Goal: Information Seeking & Learning: Learn about a topic

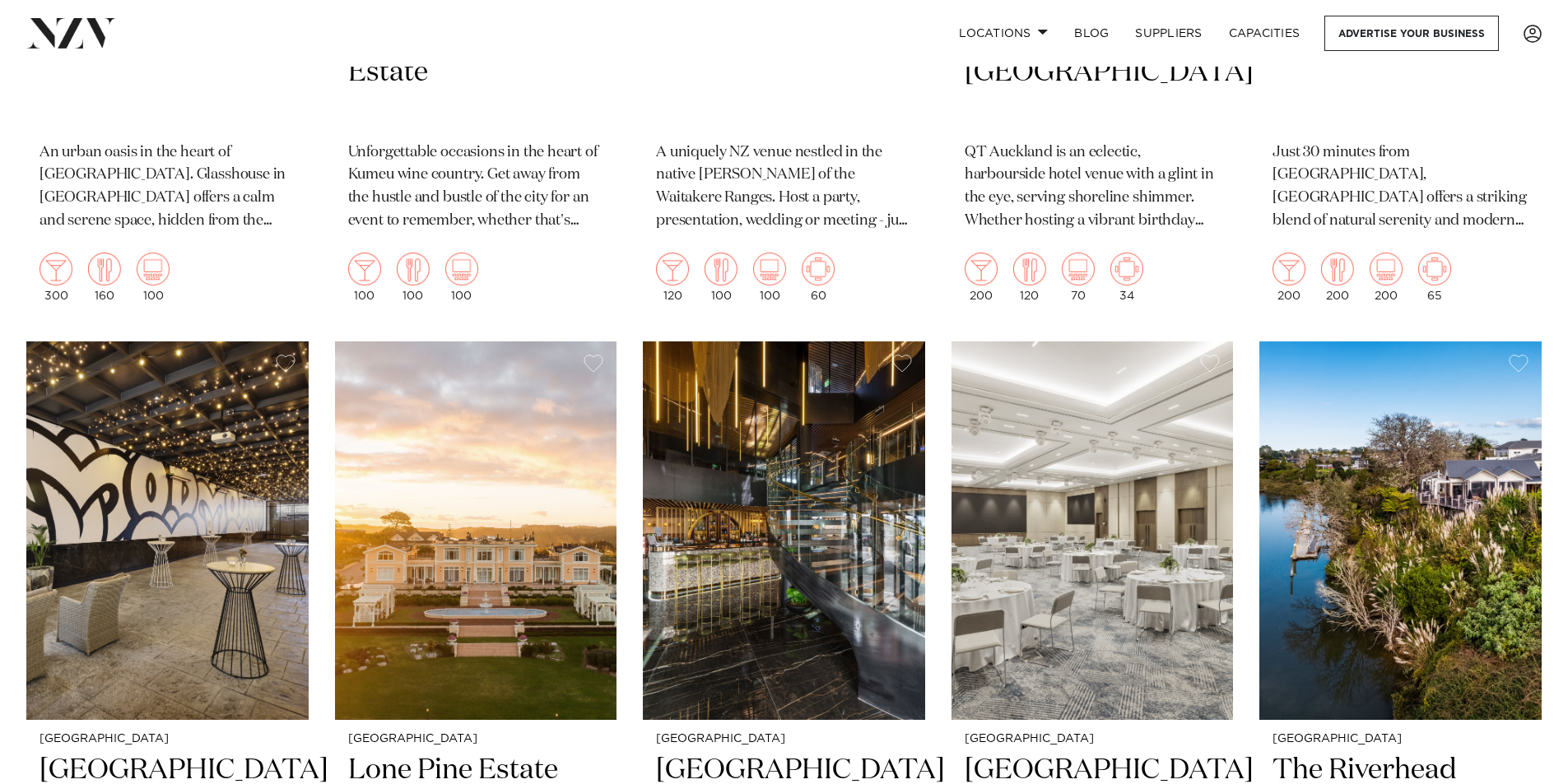
scroll to position [1317, 0]
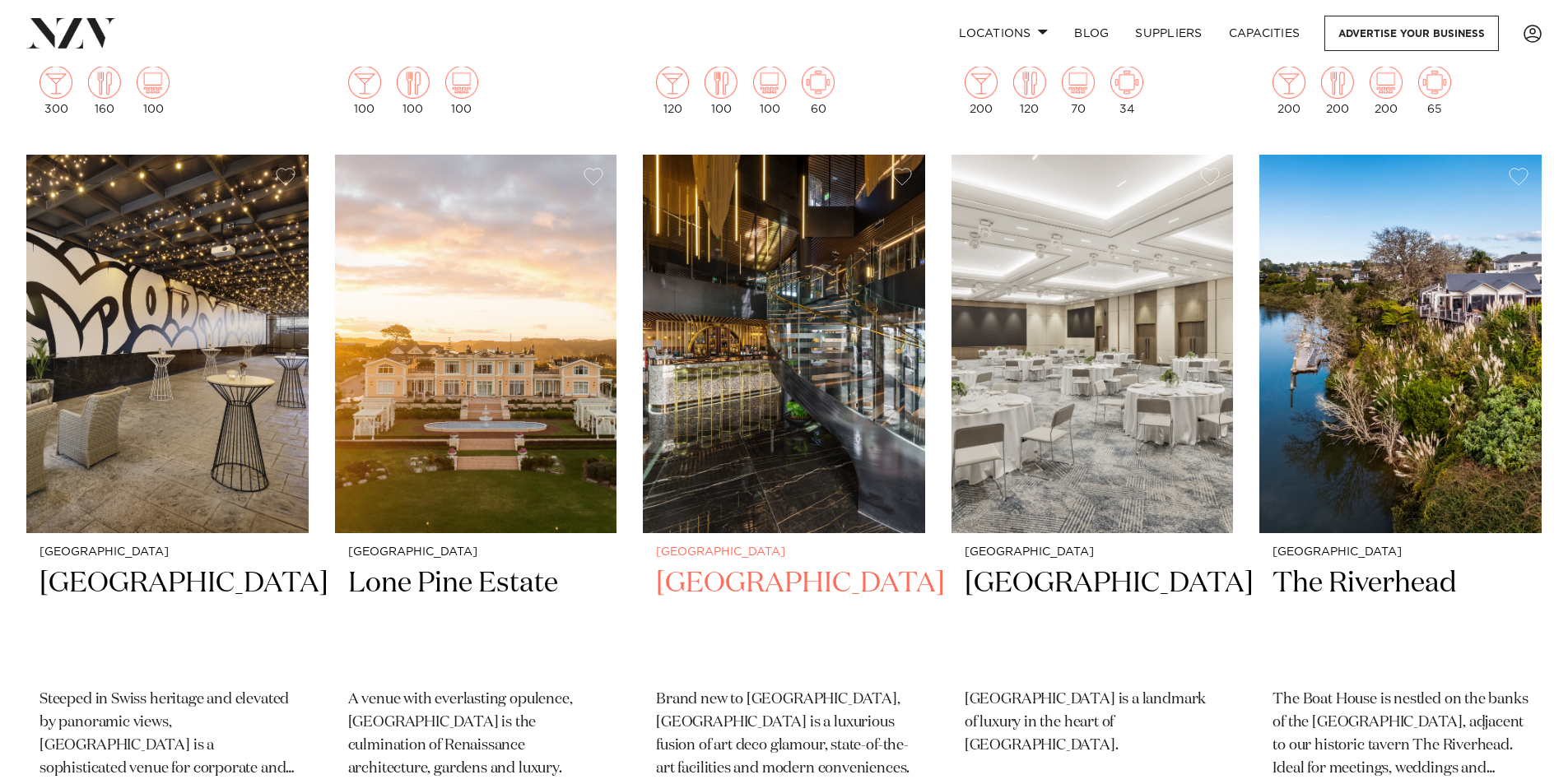
click at [724, 565] on h2 "[GEOGRAPHIC_DATA]" at bounding box center [783, 621] width 256 height 111
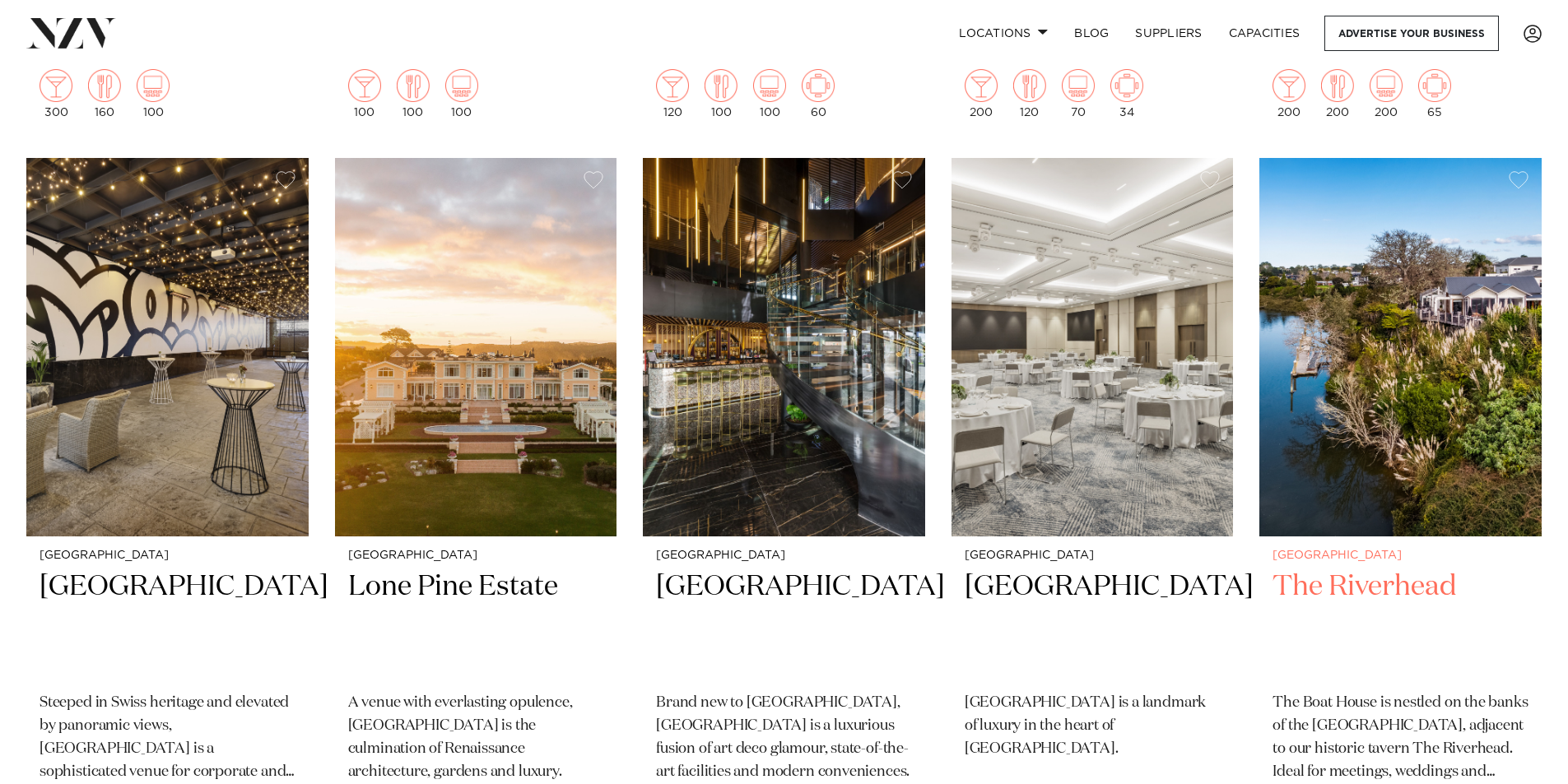
click at [1344, 411] on img at bounding box center [1401, 347] width 283 height 379
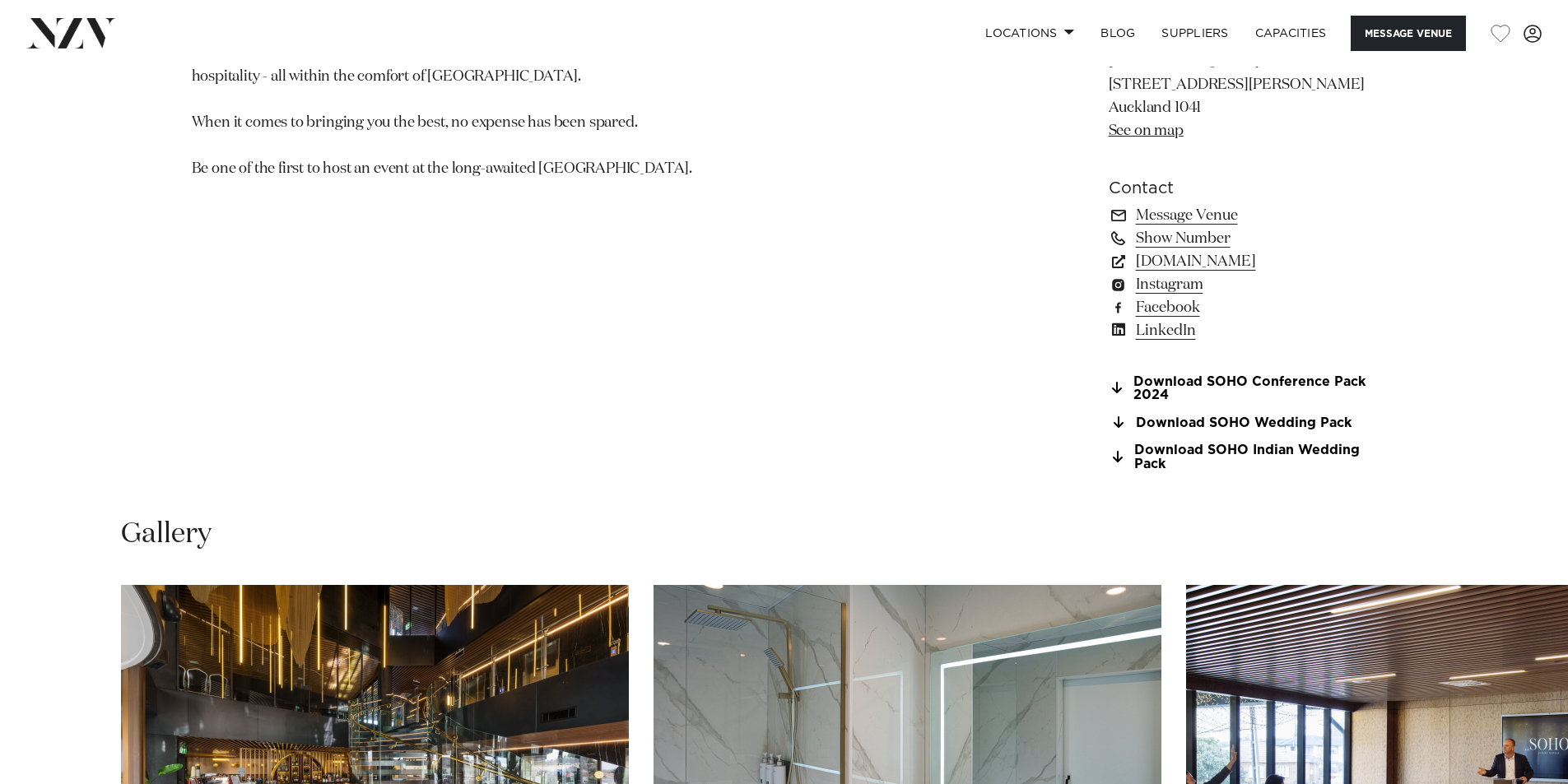
scroll to position [1646, 0]
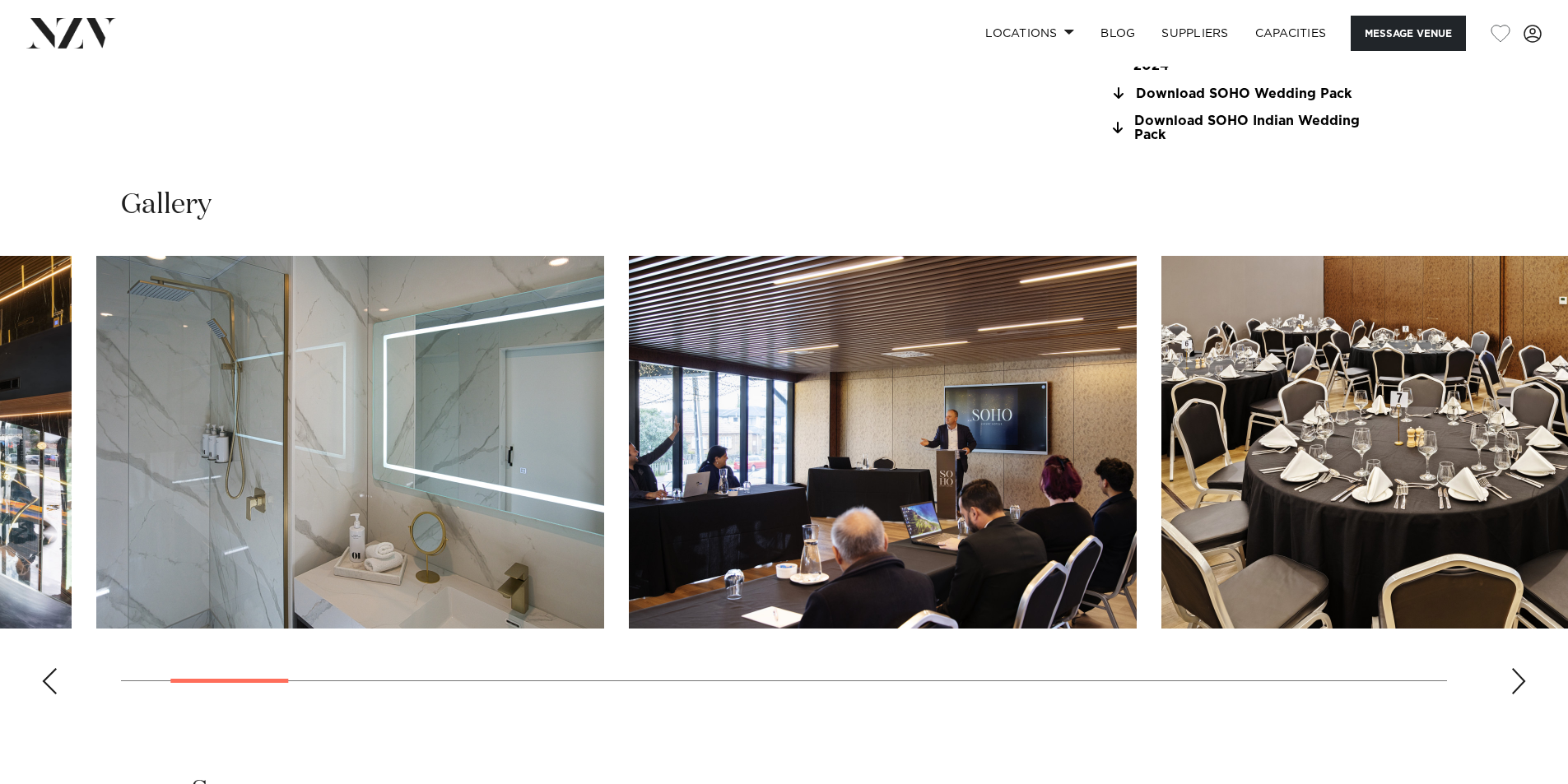
click at [524, 508] on img "2 / 28" at bounding box center [350, 442] width 508 height 373
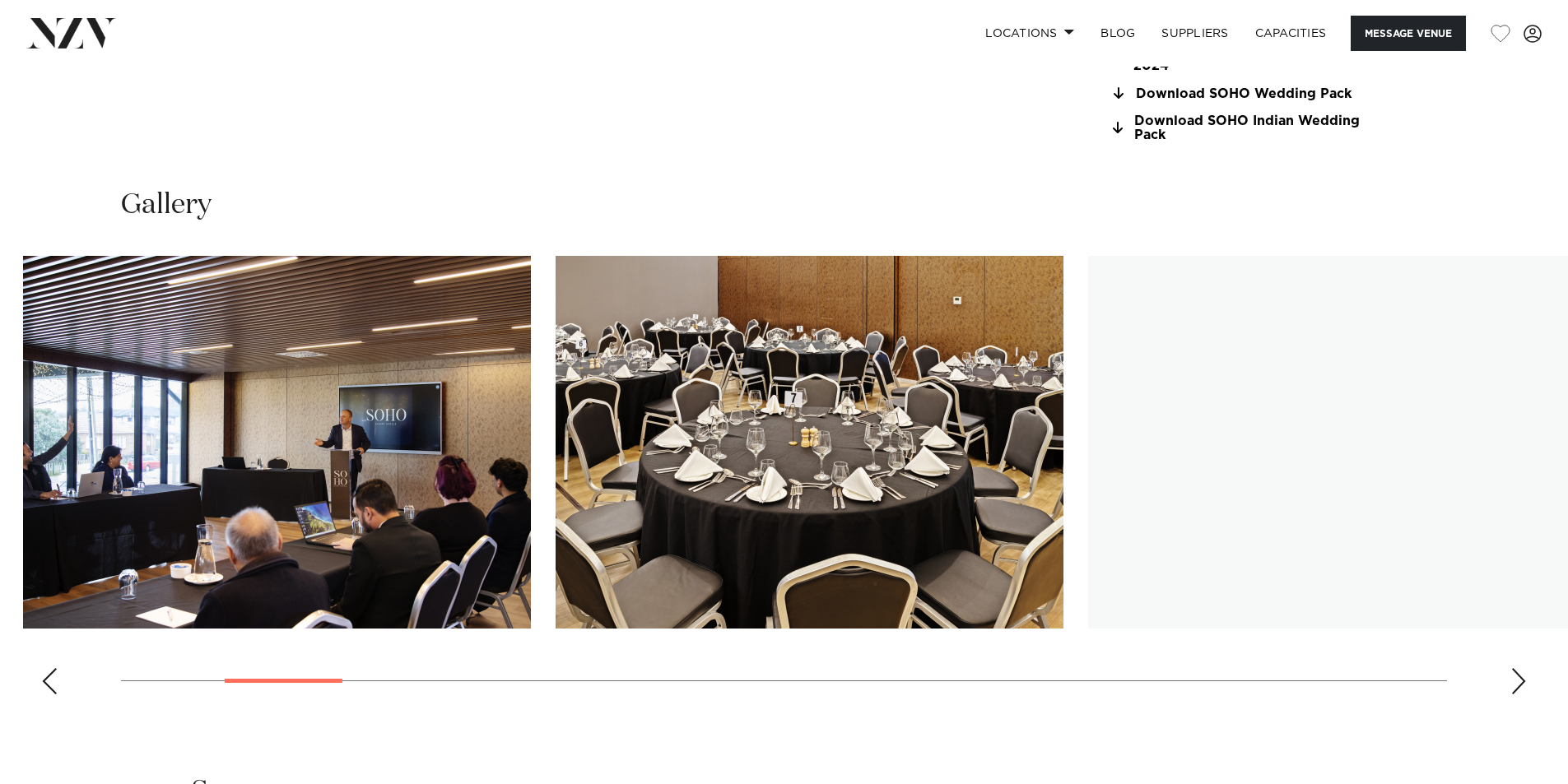
click at [572, 523] on img "4 / 28" at bounding box center [810, 442] width 508 height 373
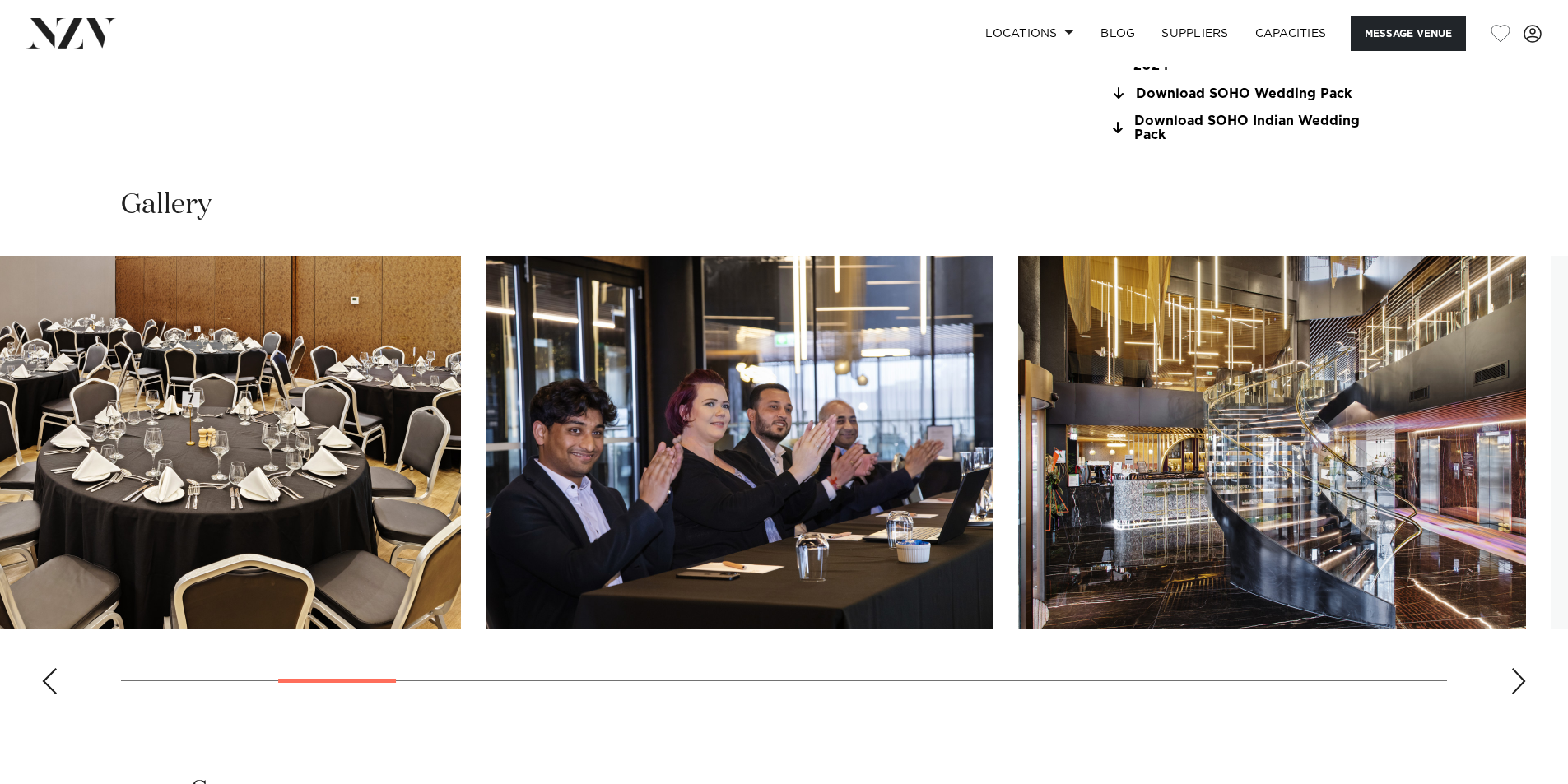
click at [547, 502] on img "5 / 28" at bounding box center [740, 442] width 508 height 373
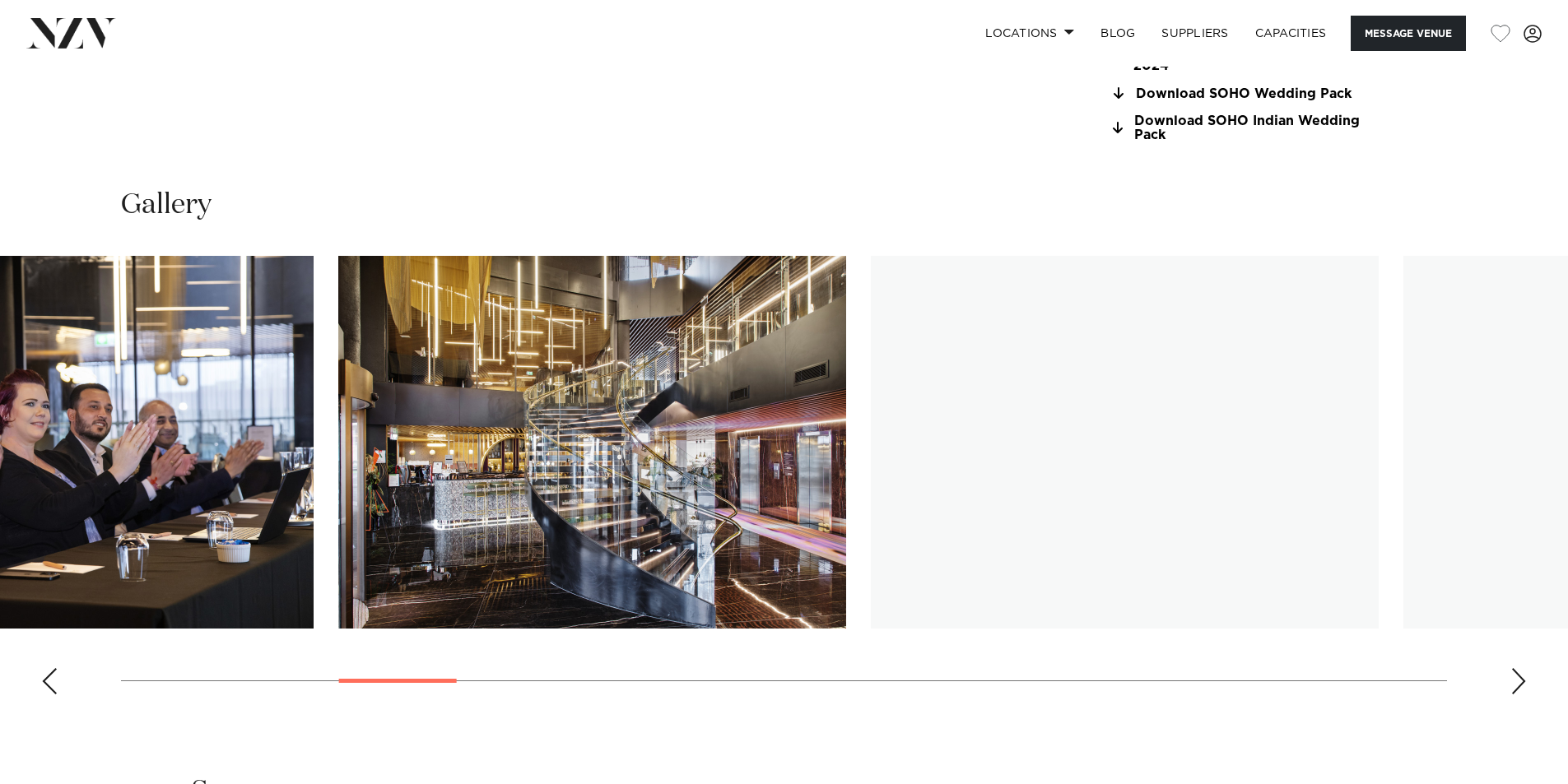
click at [399, 454] on img "6 / 28" at bounding box center [592, 442] width 508 height 373
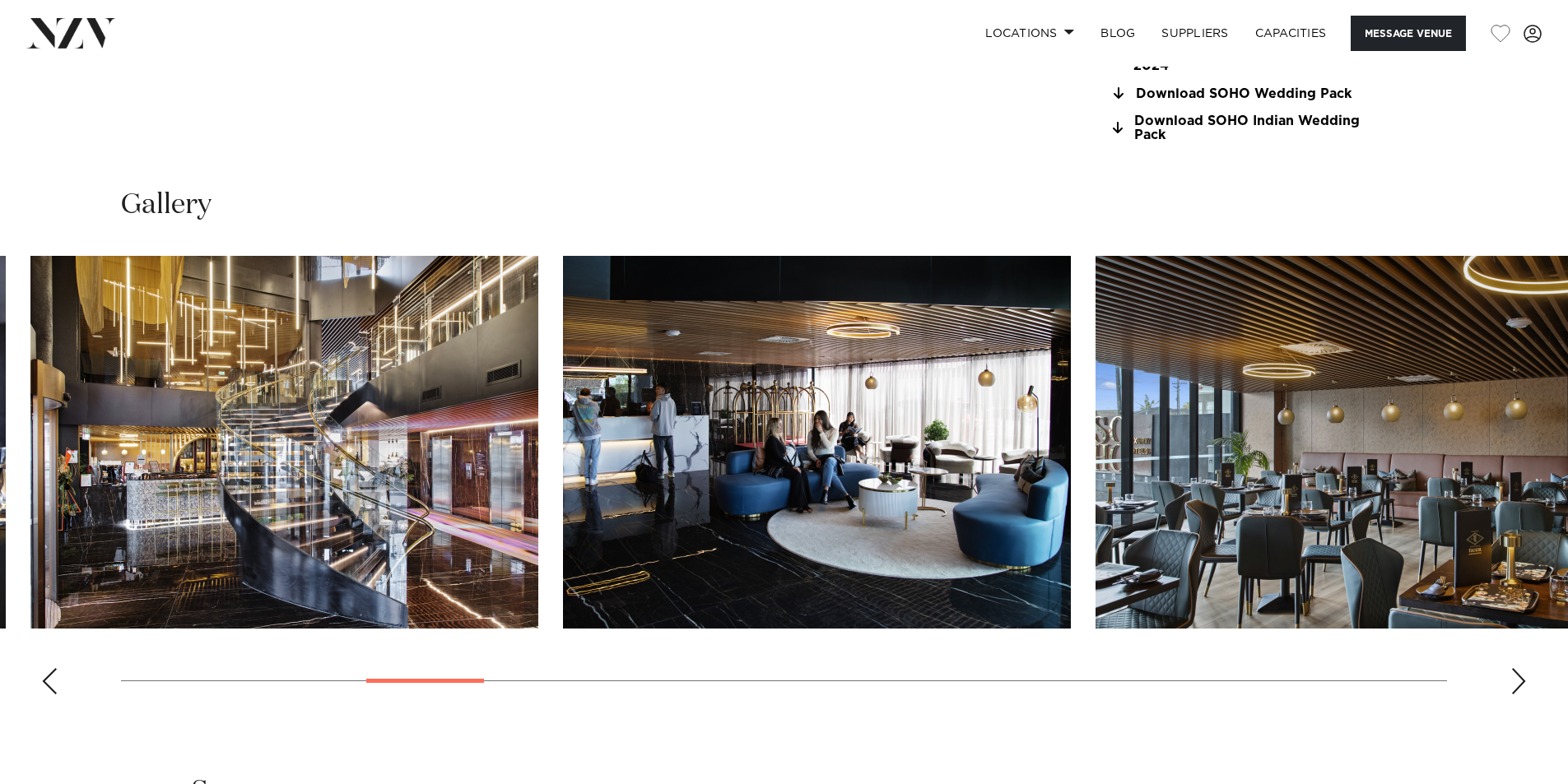
click at [1095, 431] on img "8 / 28" at bounding box center [1349, 442] width 508 height 373
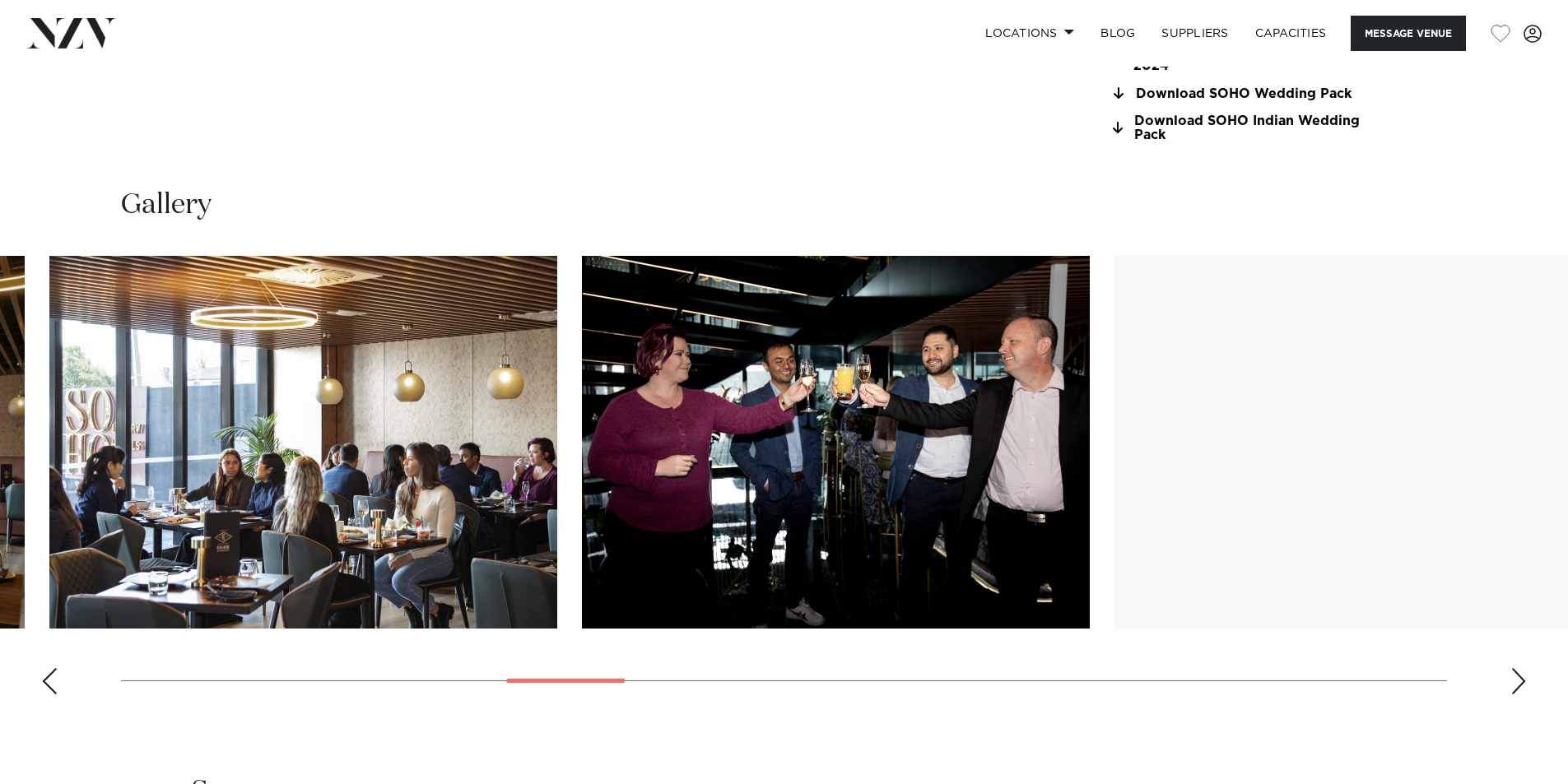
click at [582, 422] on img "10 / 28" at bounding box center [836, 442] width 508 height 373
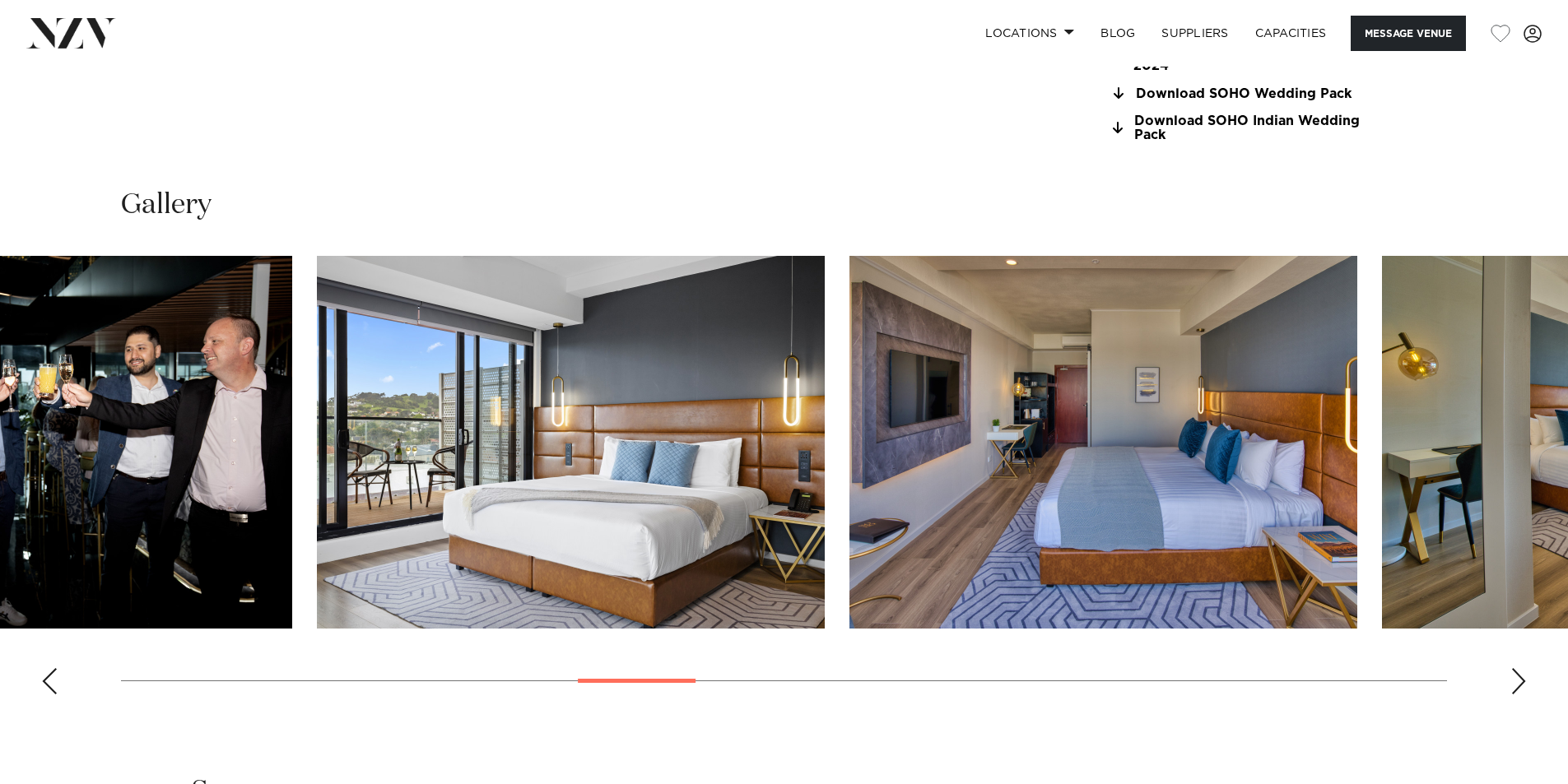
click at [330, 428] on img "11 / 28" at bounding box center [571, 442] width 508 height 373
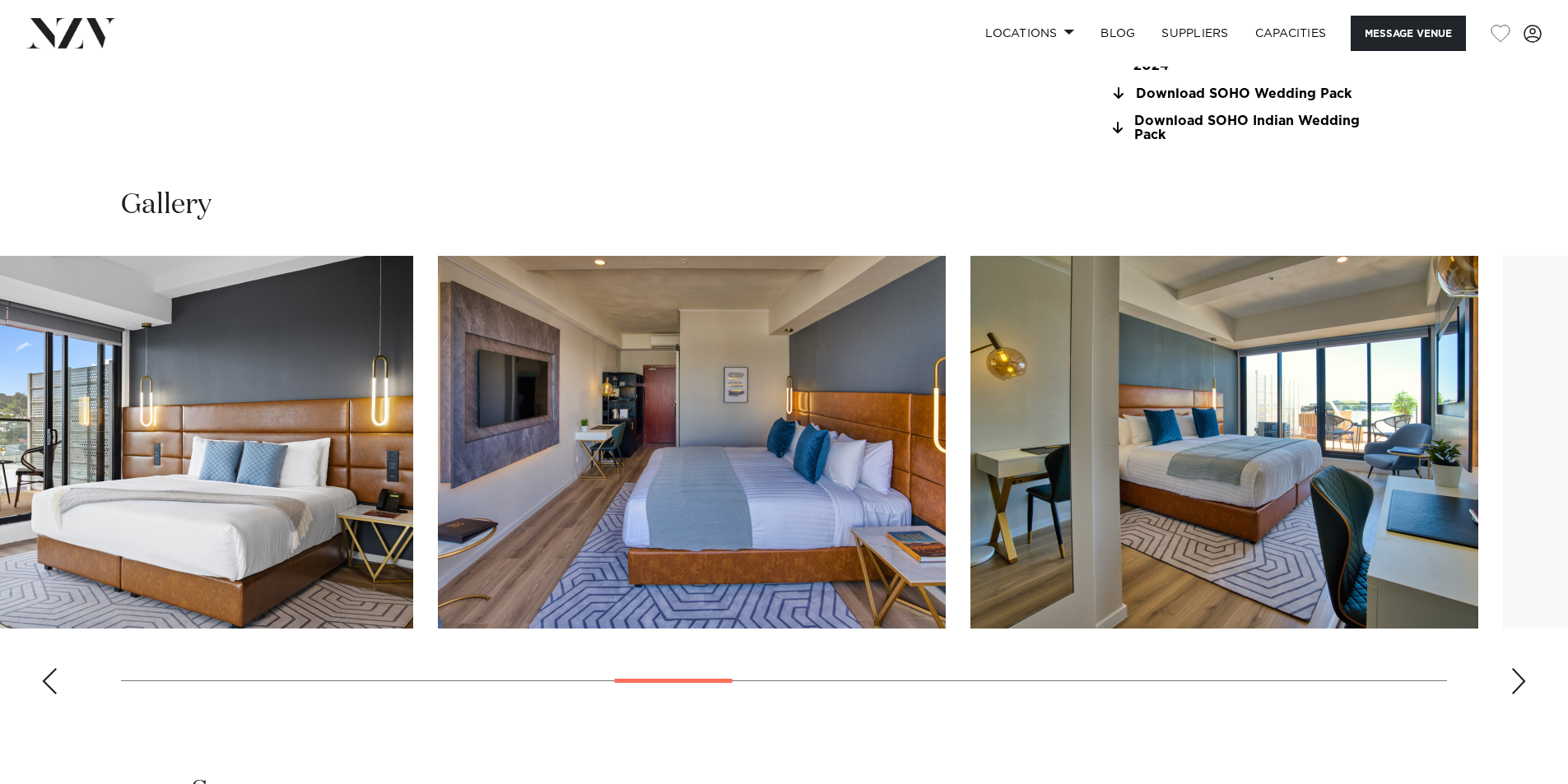
click at [438, 424] on img "12 / 28" at bounding box center [692, 442] width 508 height 373
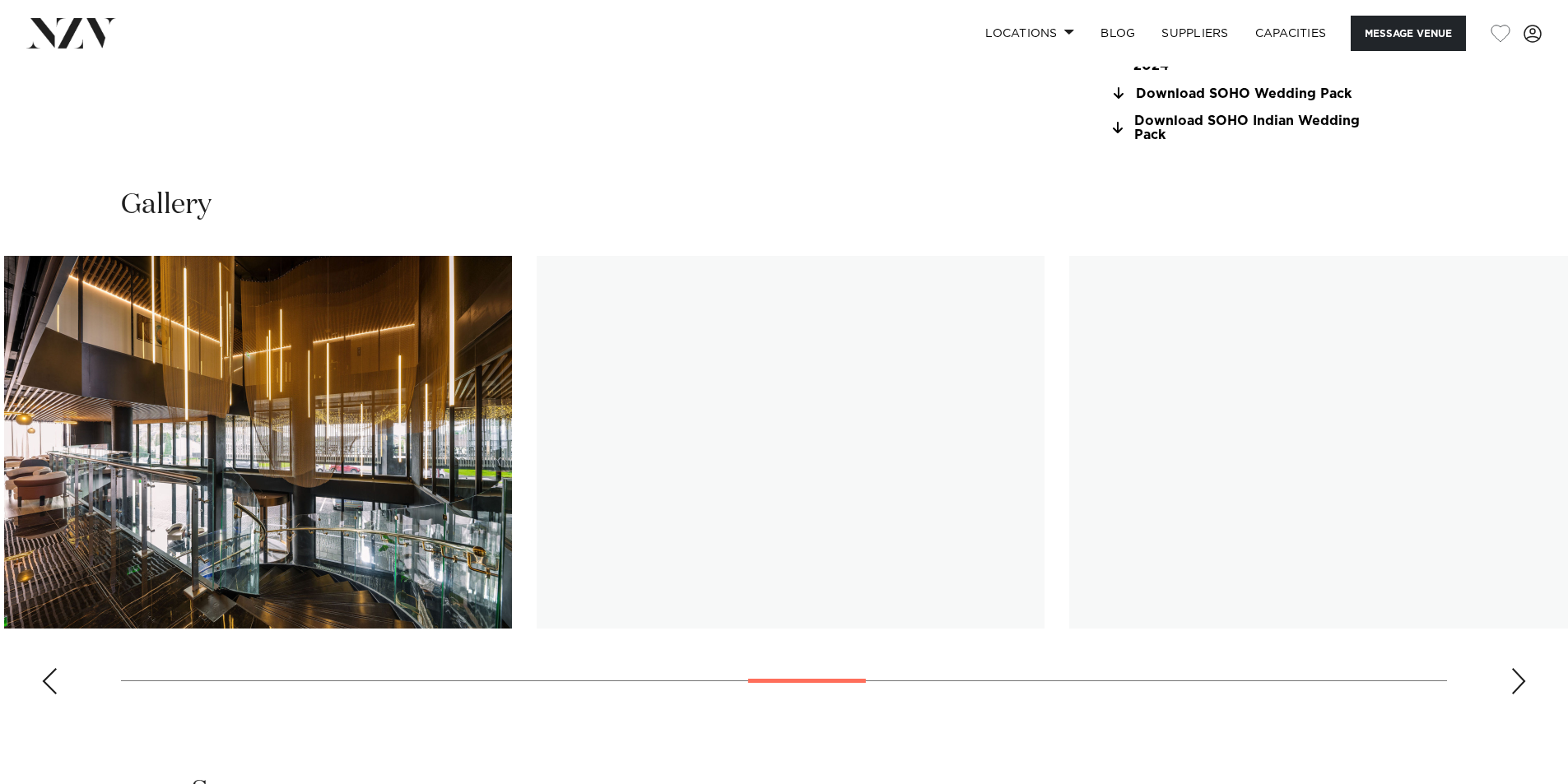
click at [322, 428] on img "14 / 28" at bounding box center [258, 442] width 508 height 373
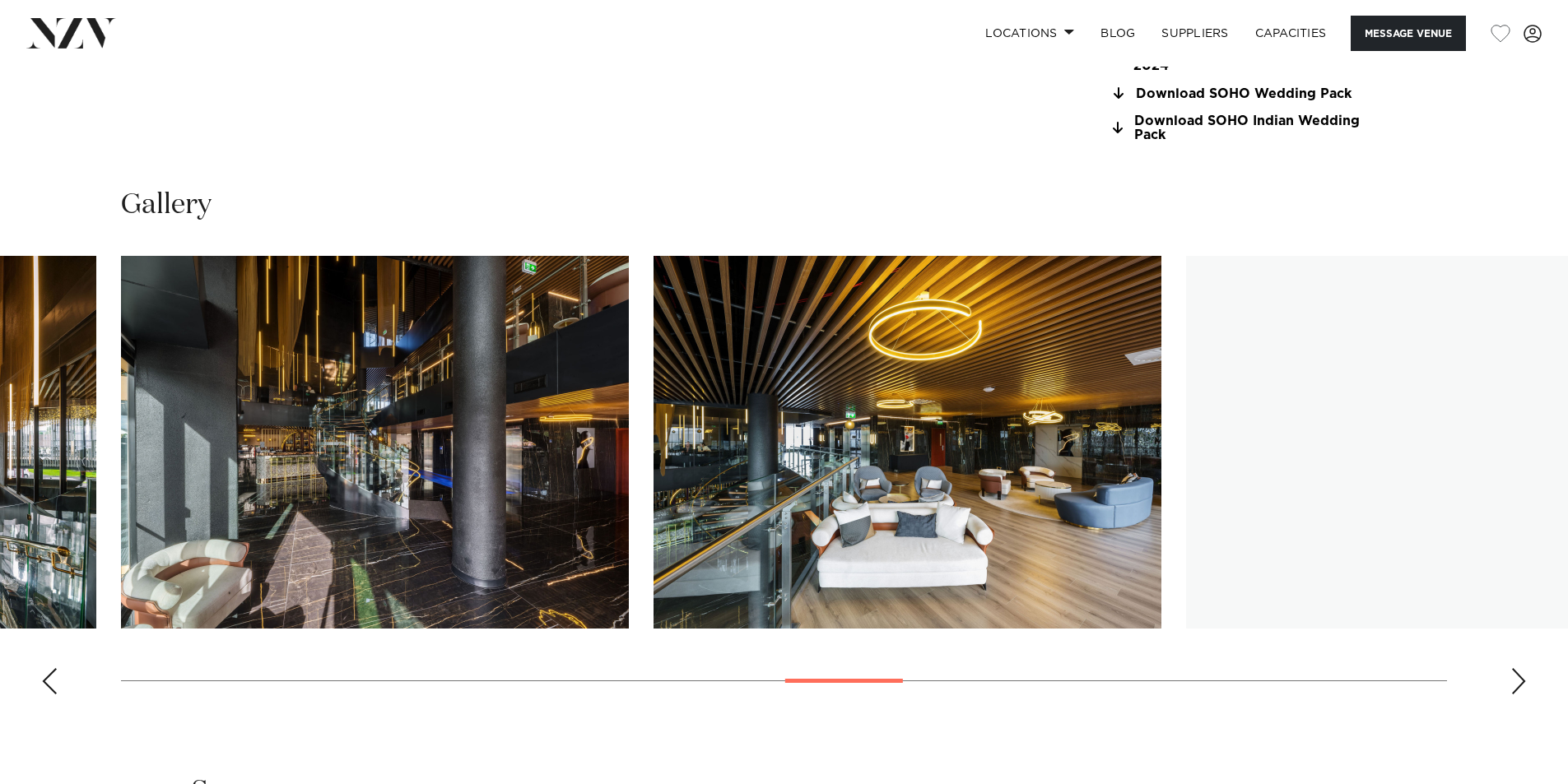
click at [654, 421] on img "16 / 28" at bounding box center [908, 442] width 508 height 373
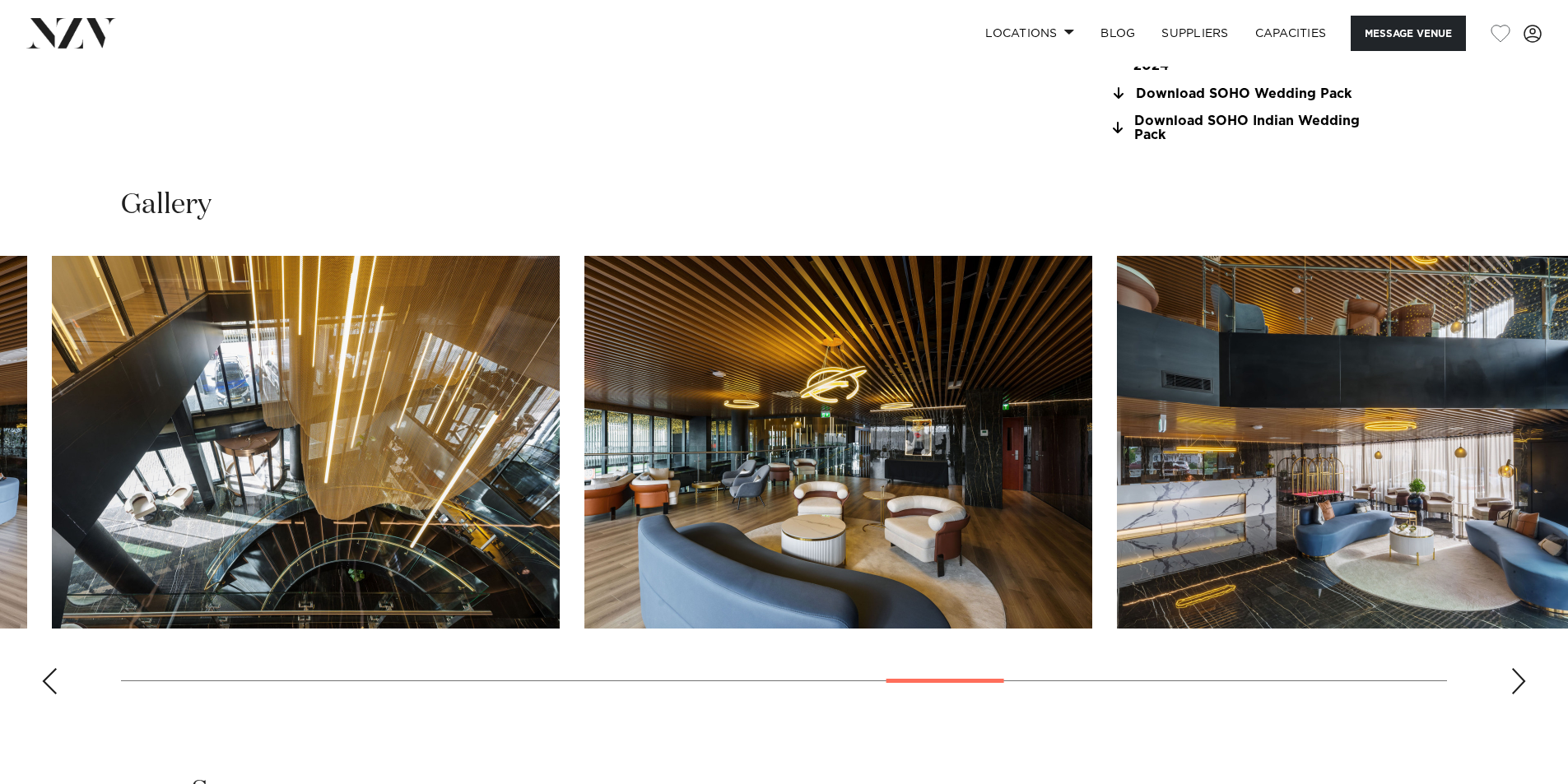
click at [585, 449] on img "18 / 28" at bounding box center [839, 442] width 508 height 373
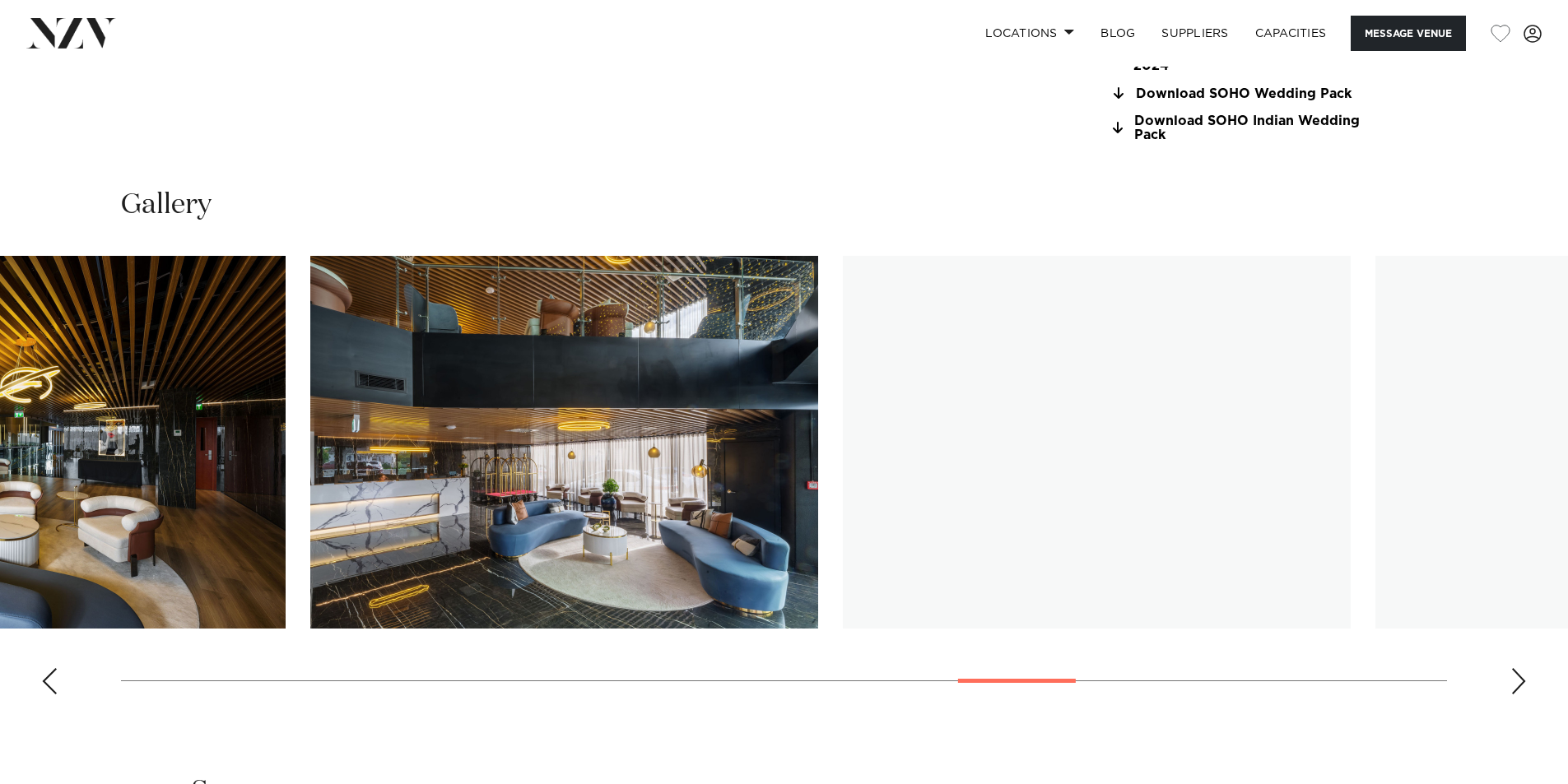
click at [843, 461] on img "20 / 28" at bounding box center [1097, 442] width 508 height 373
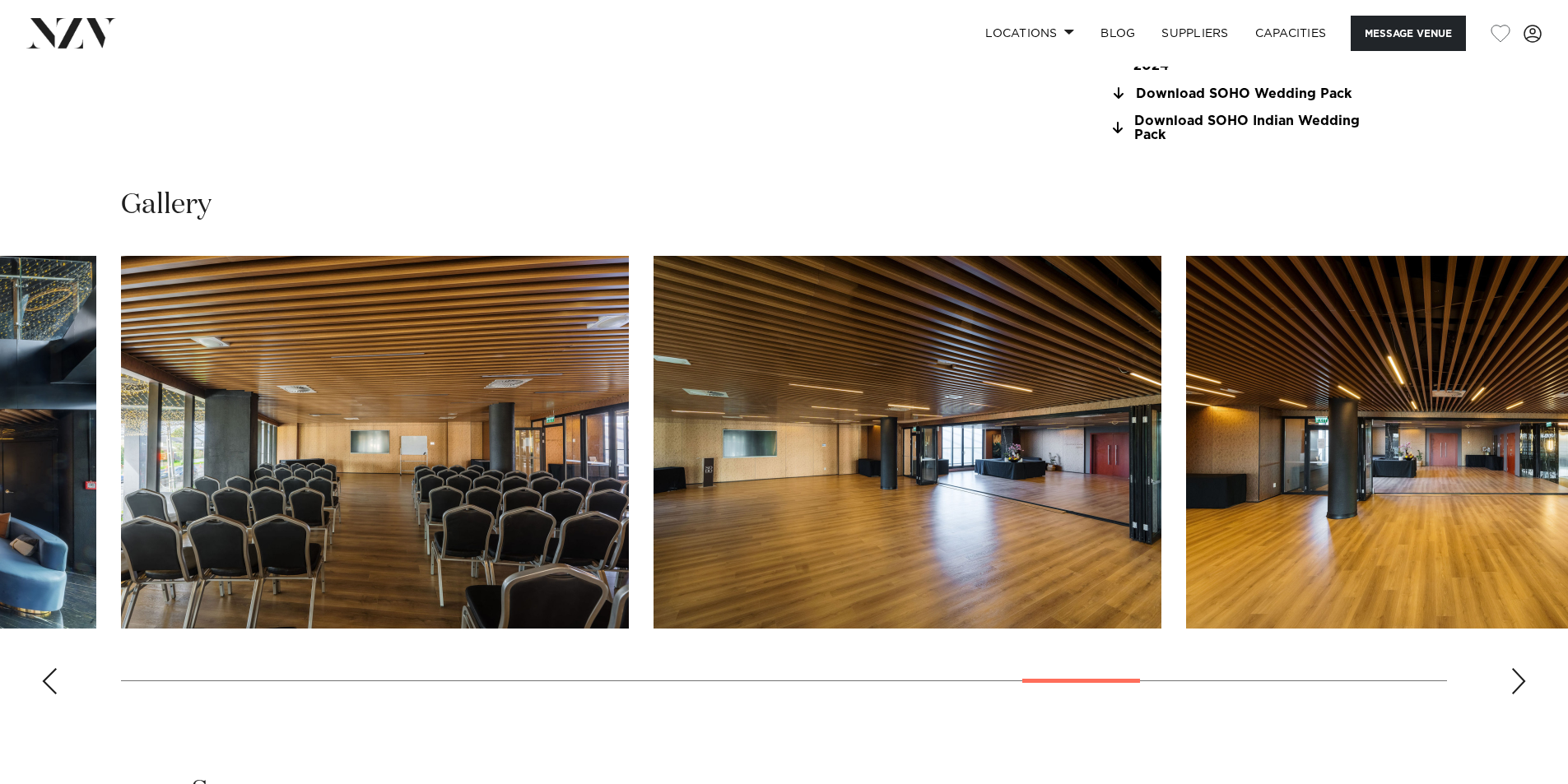
click at [1524, 685] on swiper-container at bounding box center [784, 481] width 1568 height 452
click at [1514, 684] on div "Next slide" at bounding box center [1519, 682] width 16 height 26
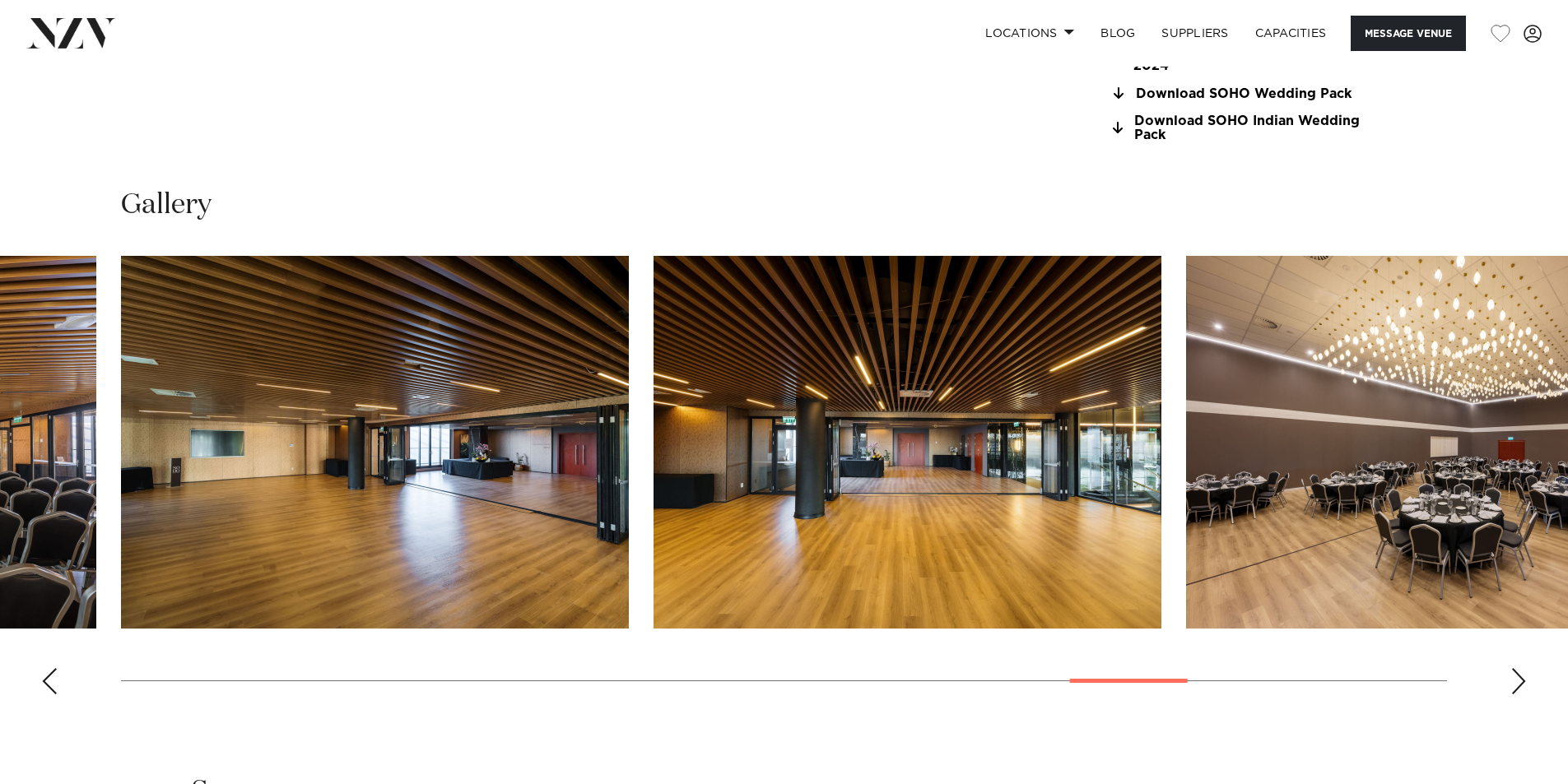
click at [1514, 684] on div "Next slide" at bounding box center [1519, 682] width 16 height 26
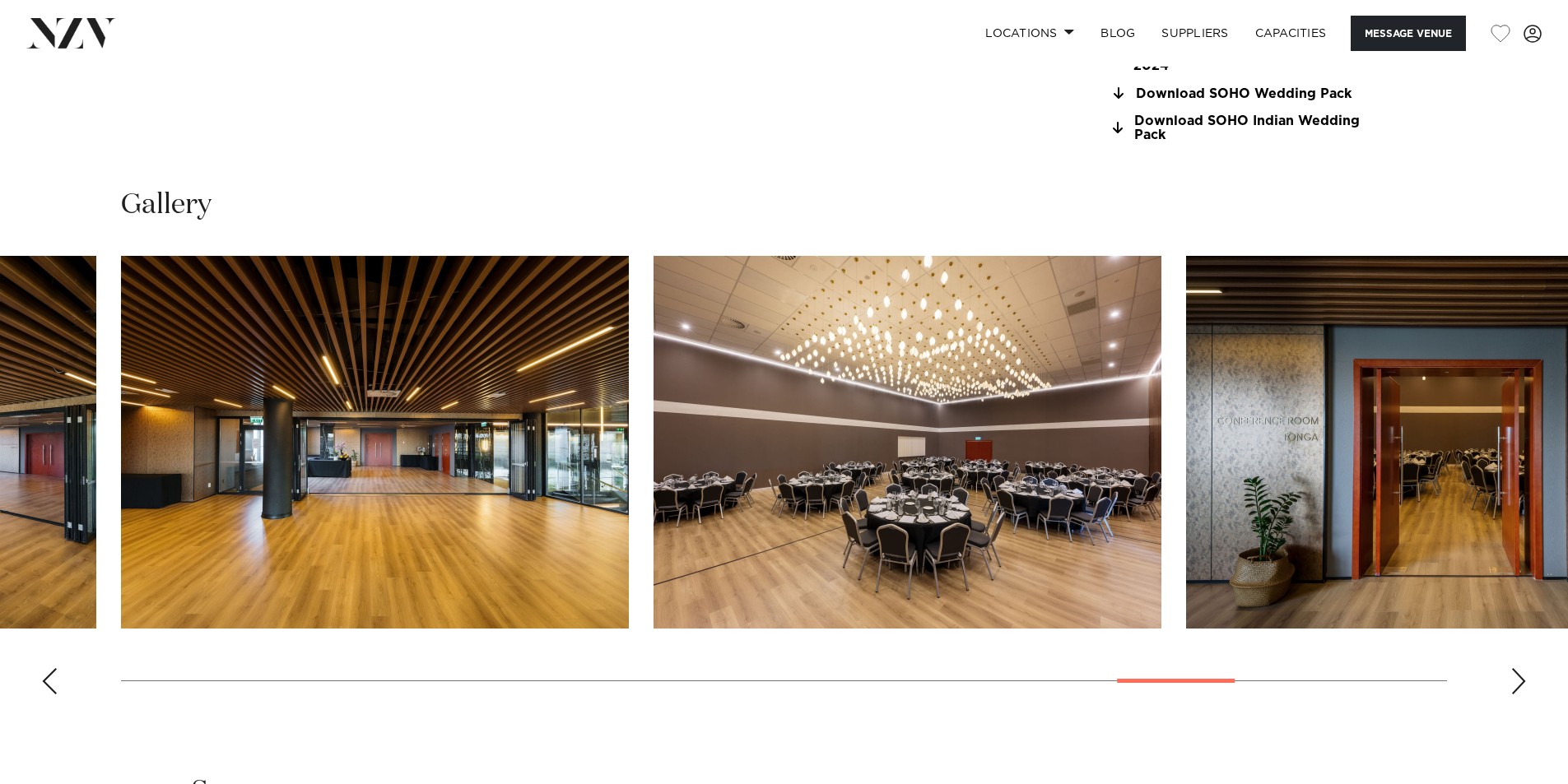
click at [1514, 684] on div "Next slide" at bounding box center [1519, 682] width 16 height 26
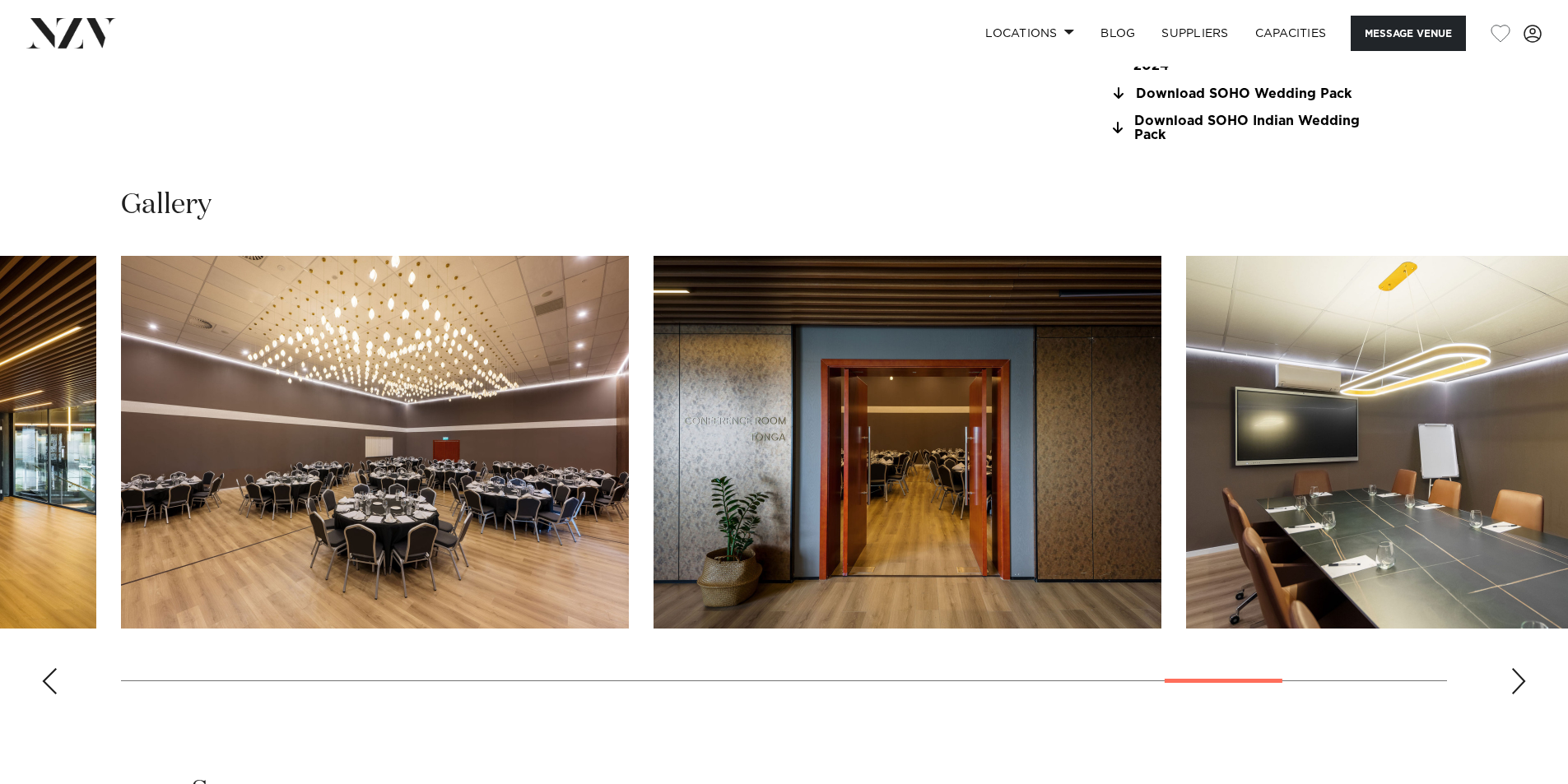
click at [1514, 684] on div "Next slide" at bounding box center [1519, 682] width 16 height 26
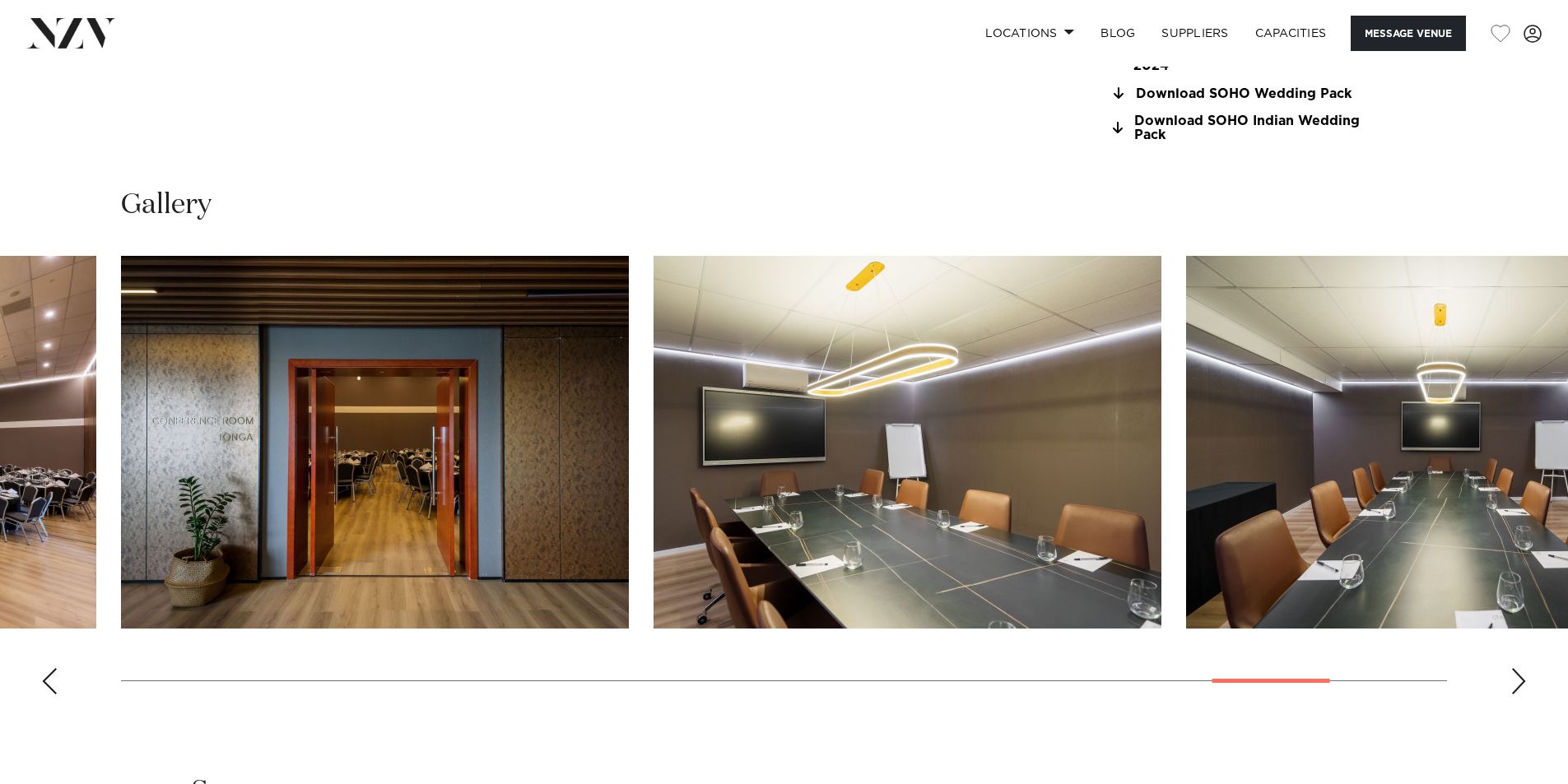
click at [1514, 684] on div "Next slide" at bounding box center [1519, 682] width 16 height 26
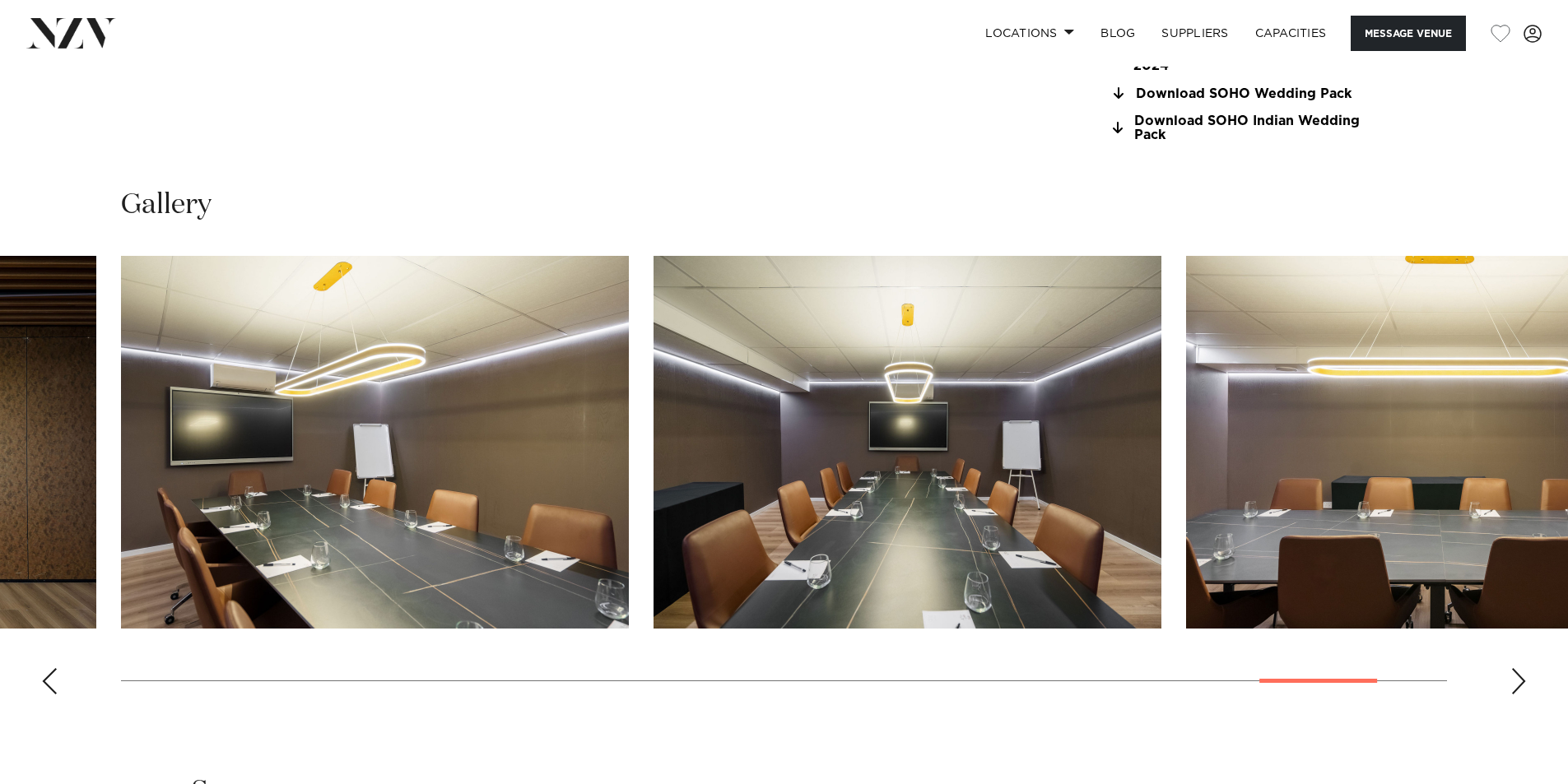
click at [1514, 684] on div "Next slide" at bounding box center [1519, 682] width 16 height 26
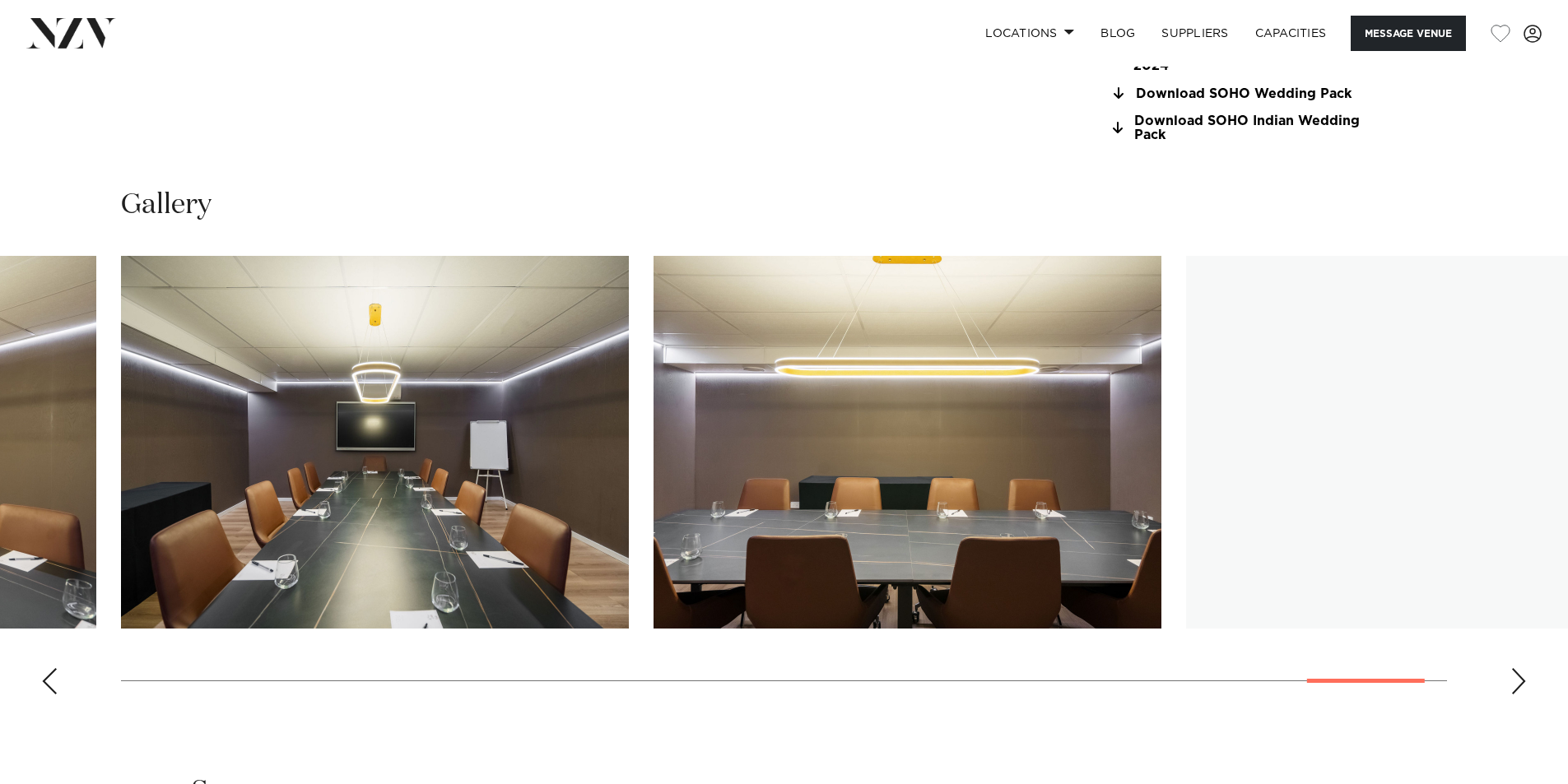
click at [1514, 684] on div "Next slide" at bounding box center [1519, 682] width 16 height 26
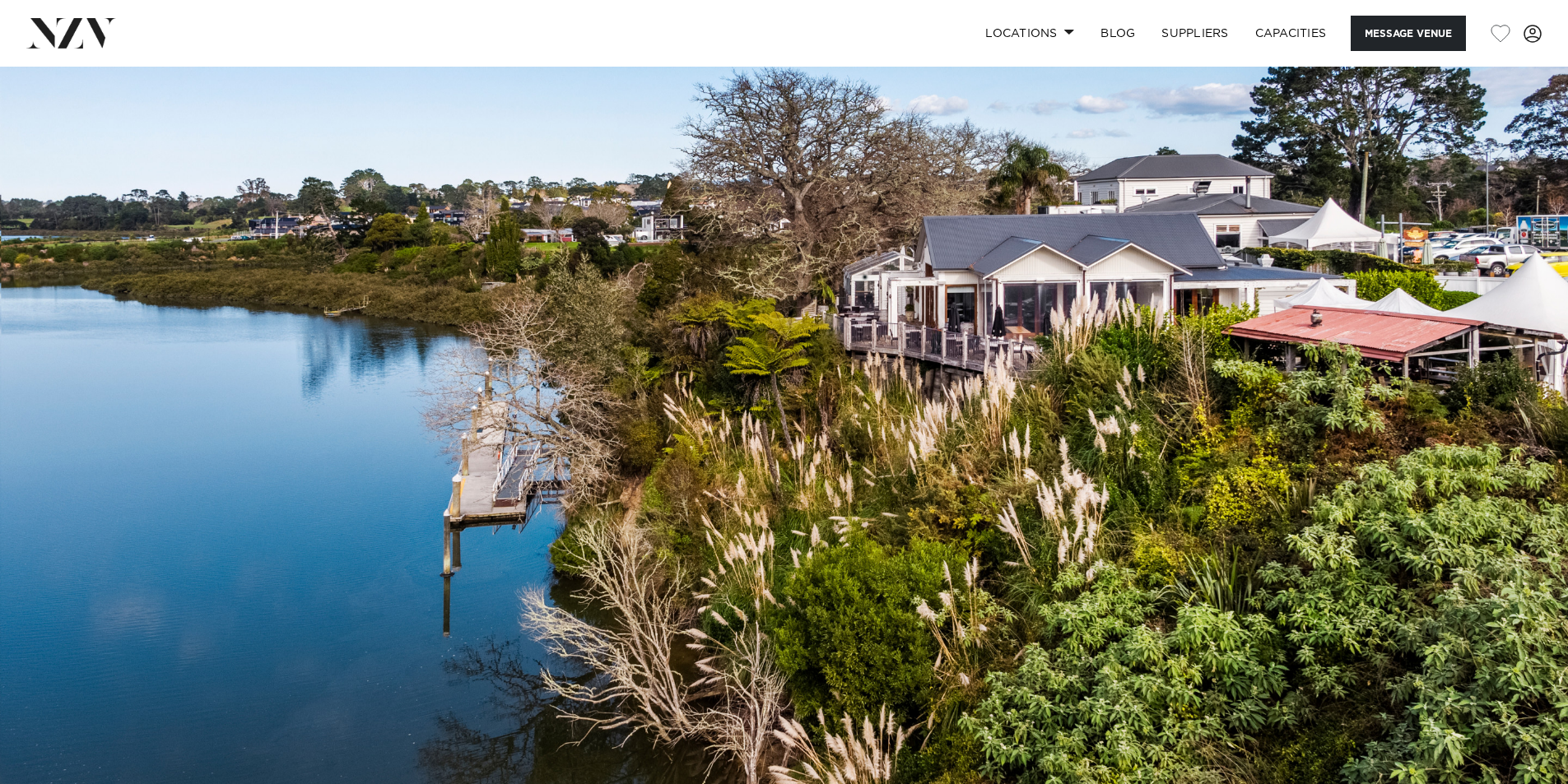
click at [1502, 420] on img at bounding box center [784, 434] width 1568 height 735
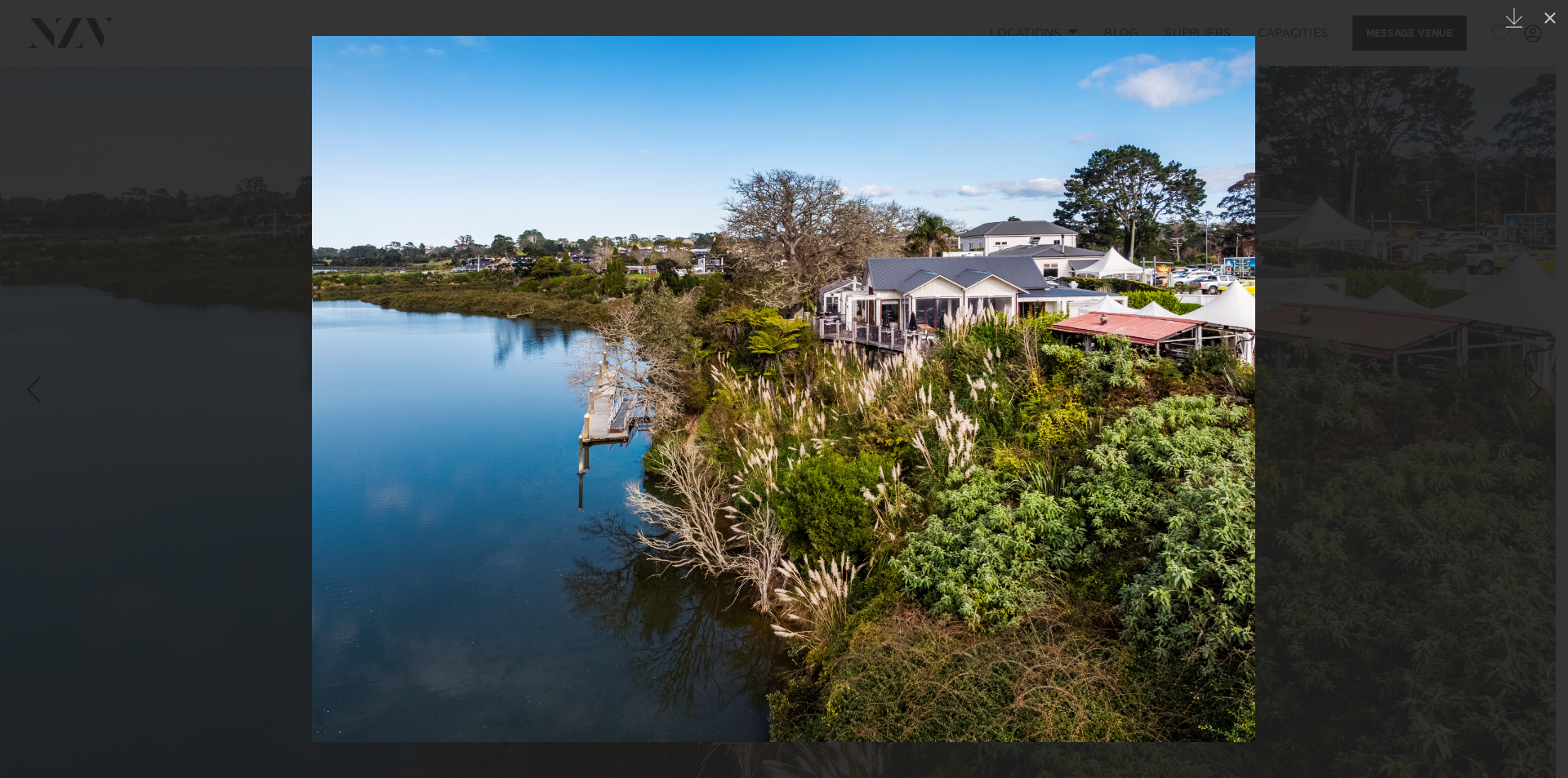
click at [1483, 425] on div at bounding box center [784, 389] width 1568 height 778
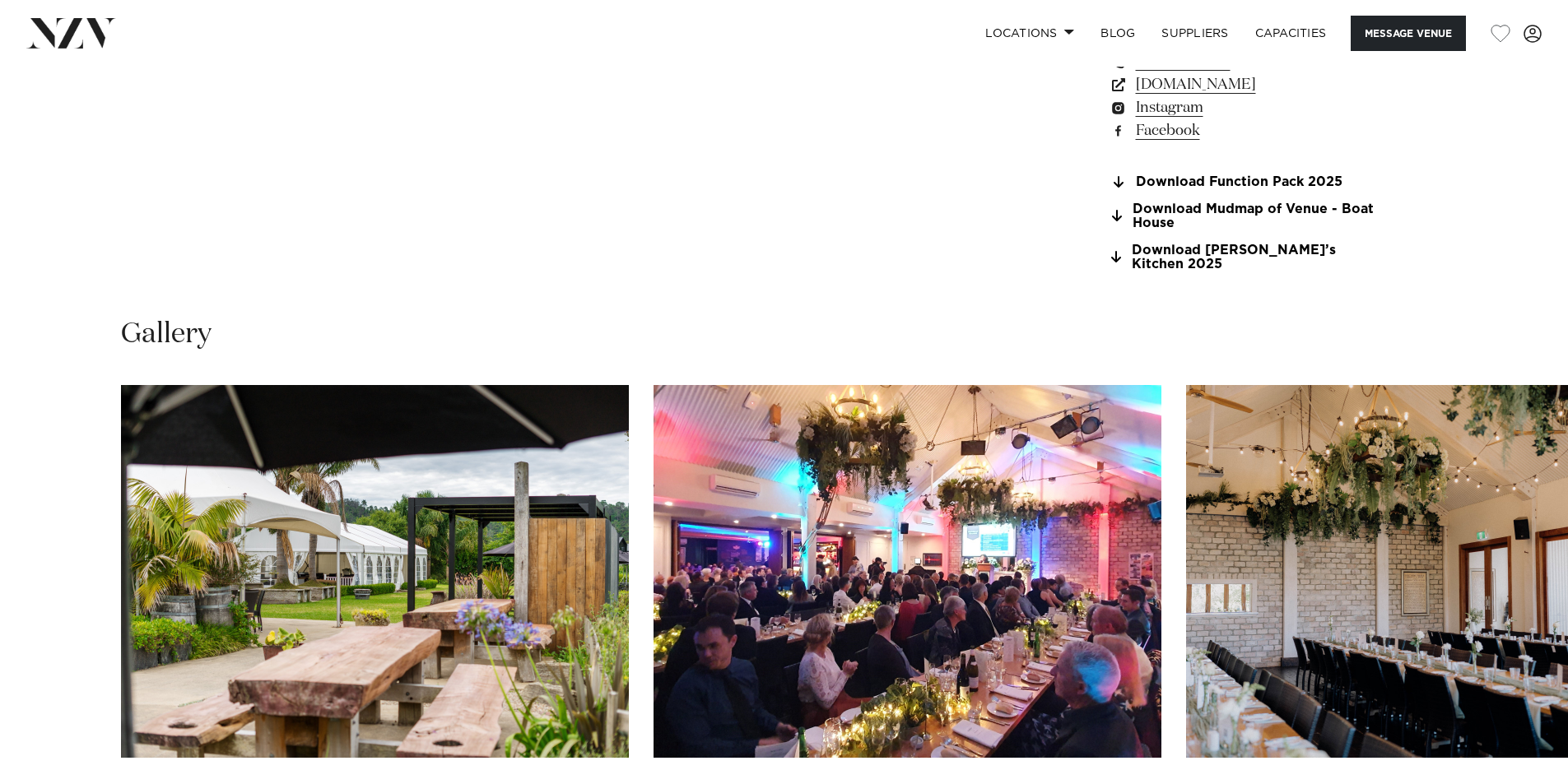
scroll to position [1646, 0]
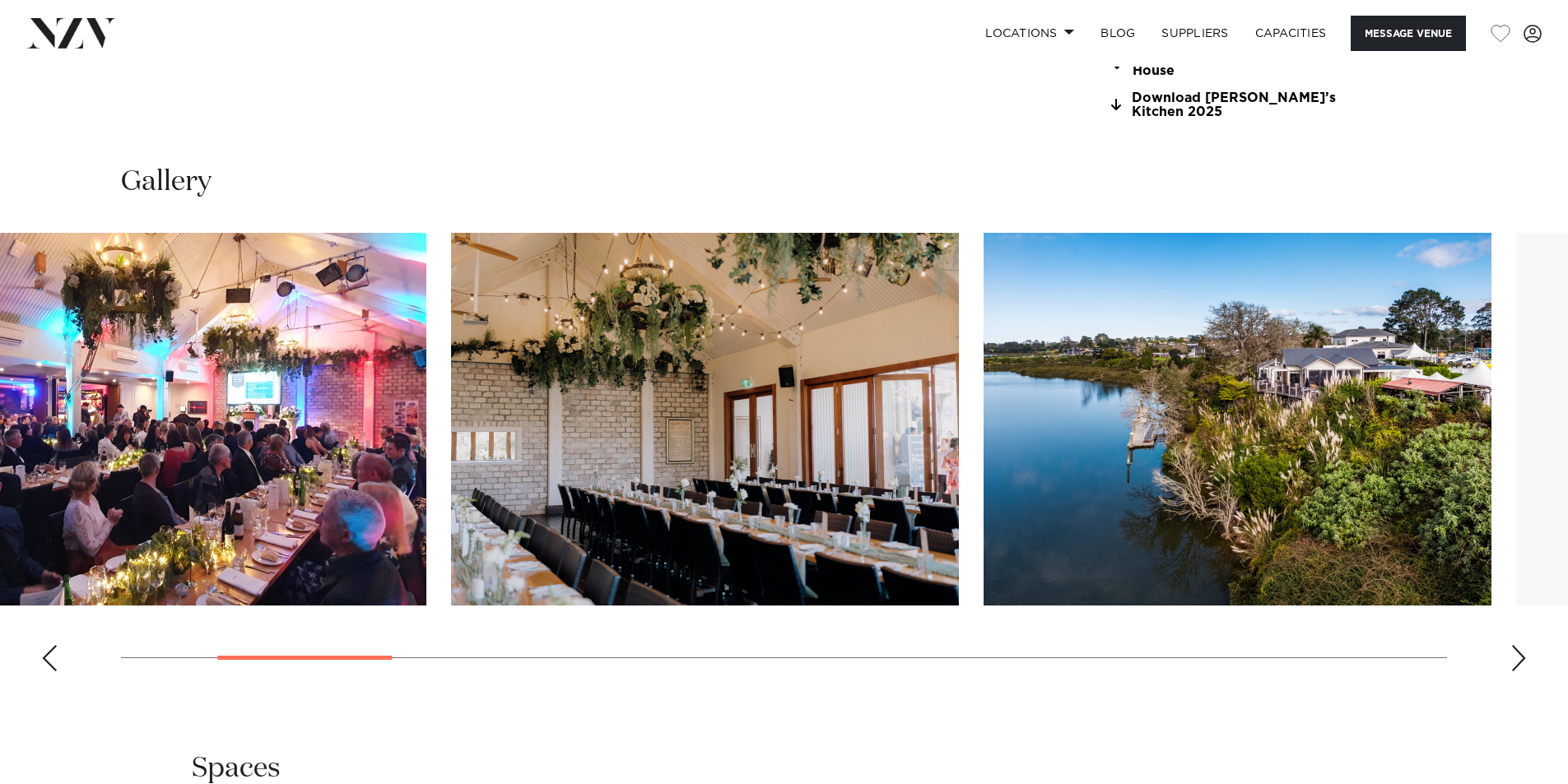
click at [578, 430] on img "3 / 19" at bounding box center [705, 420] width 508 height 373
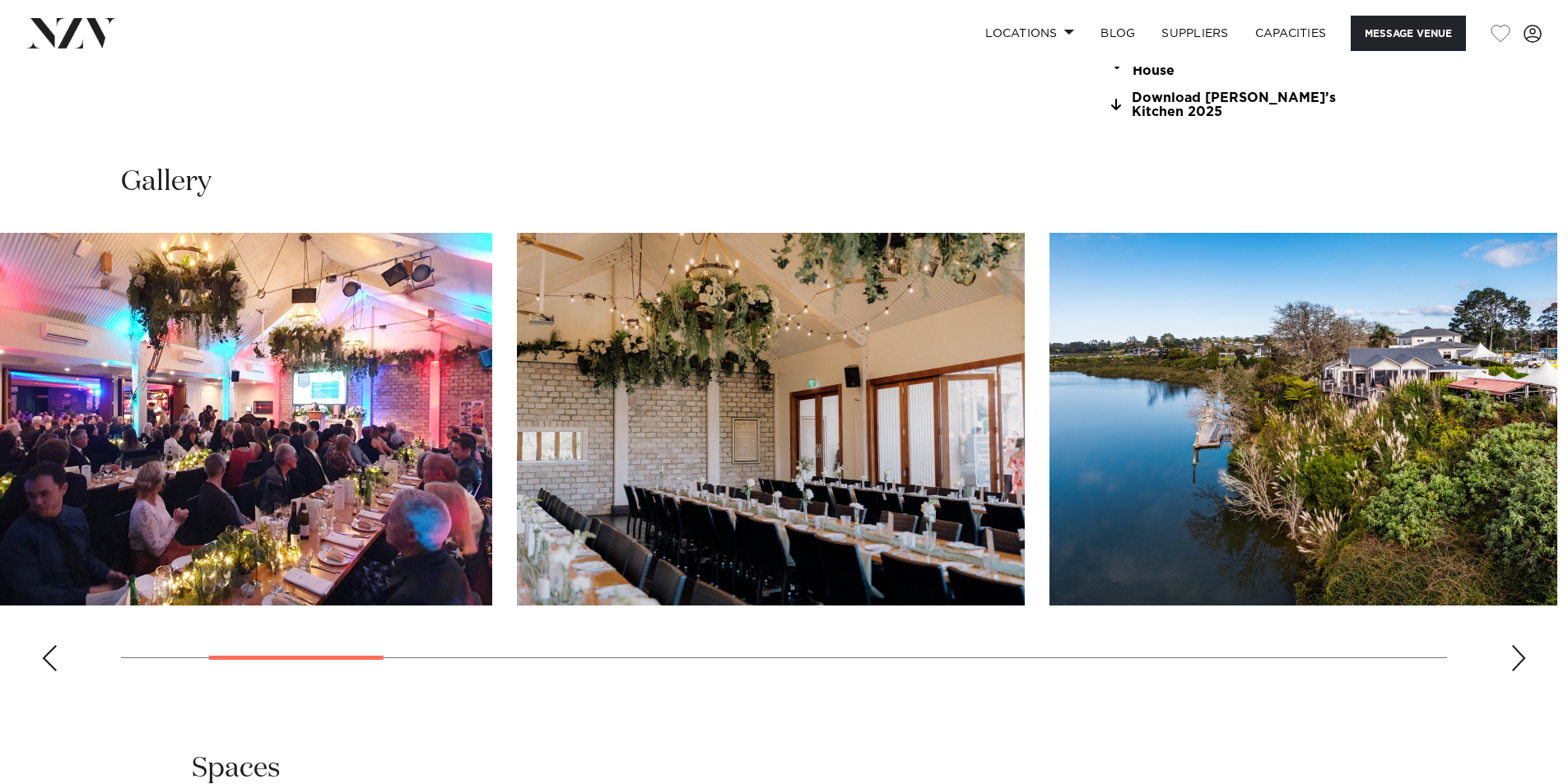
click at [1049, 423] on img "4 / 19" at bounding box center [1303, 420] width 508 height 373
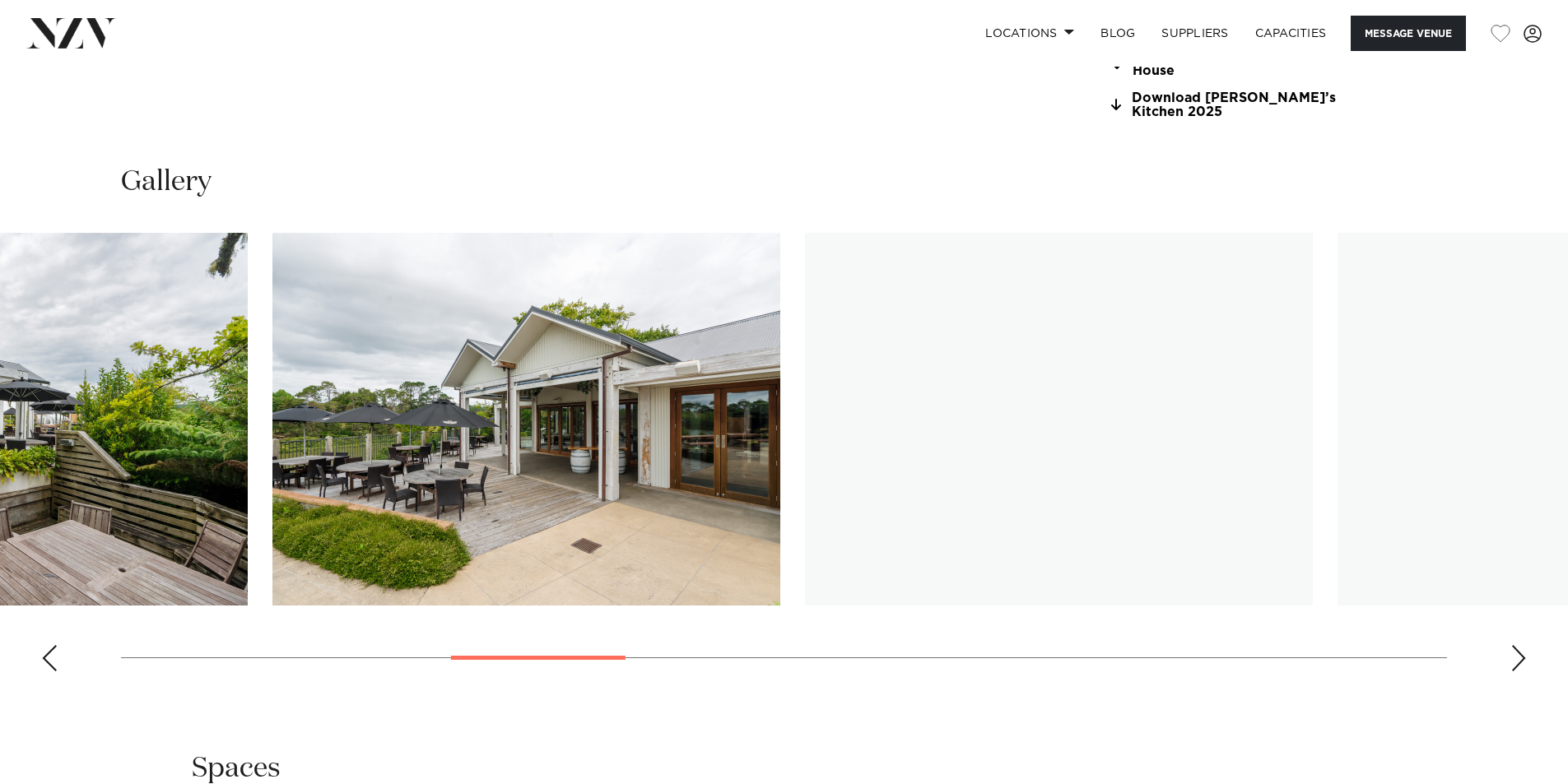
click at [272, 422] on img "6 / 19" at bounding box center [526, 420] width 508 height 373
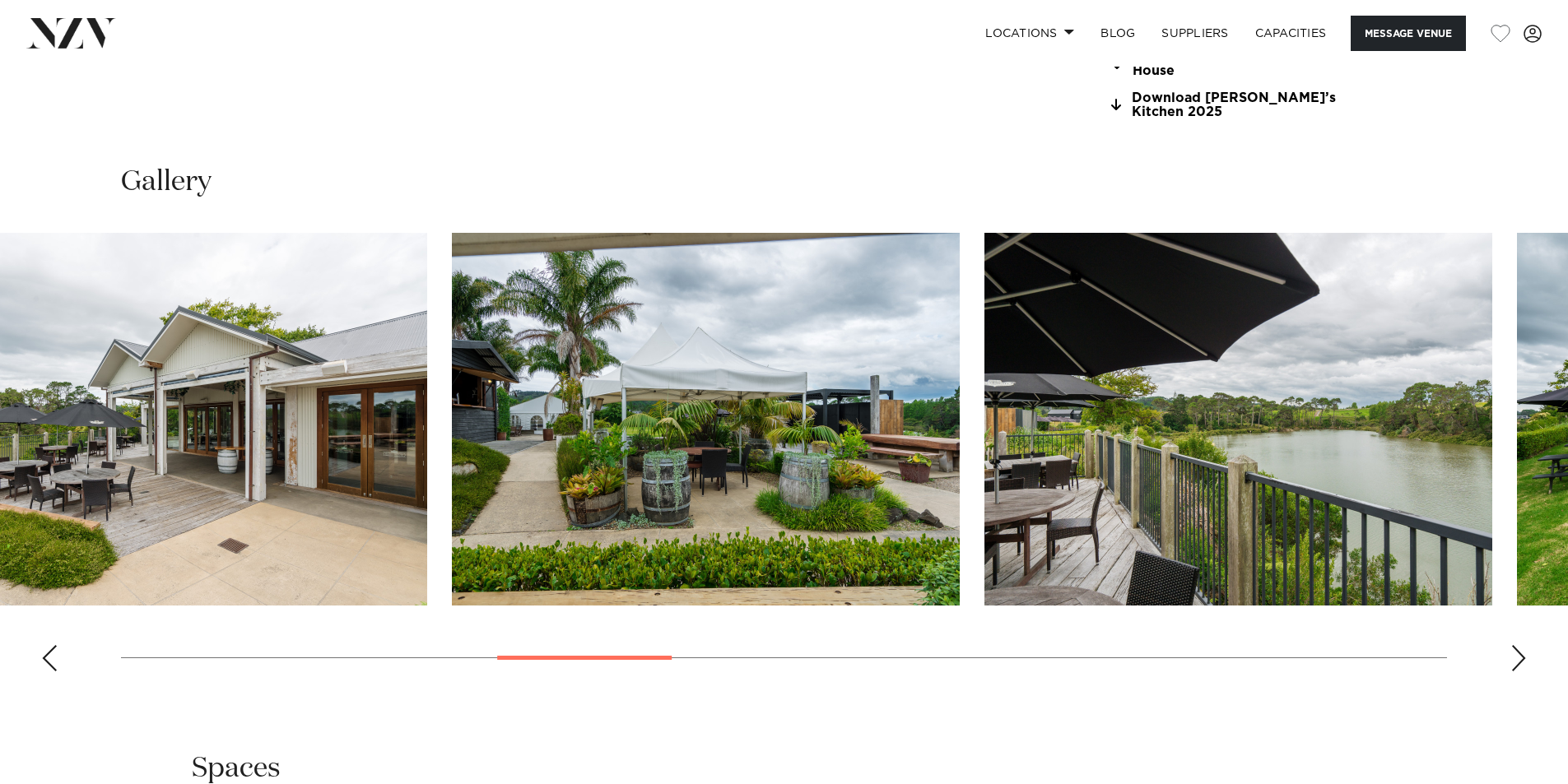
click at [984, 394] on img "8 / 19" at bounding box center [1238, 420] width 508 height 373
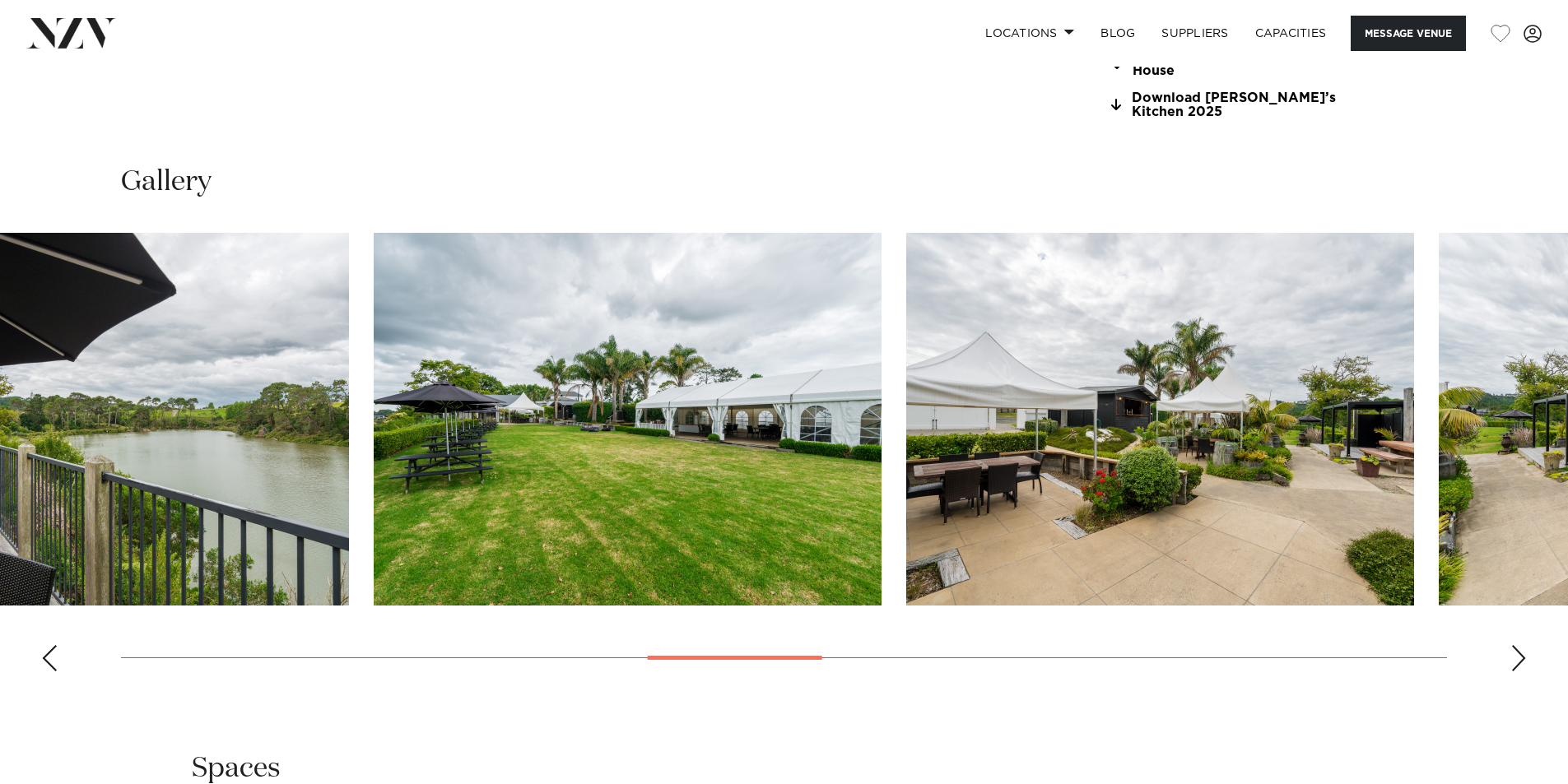
click at [906, 422] on img "10 / 19" at bounding box center [1160, 420] width 508 height 373
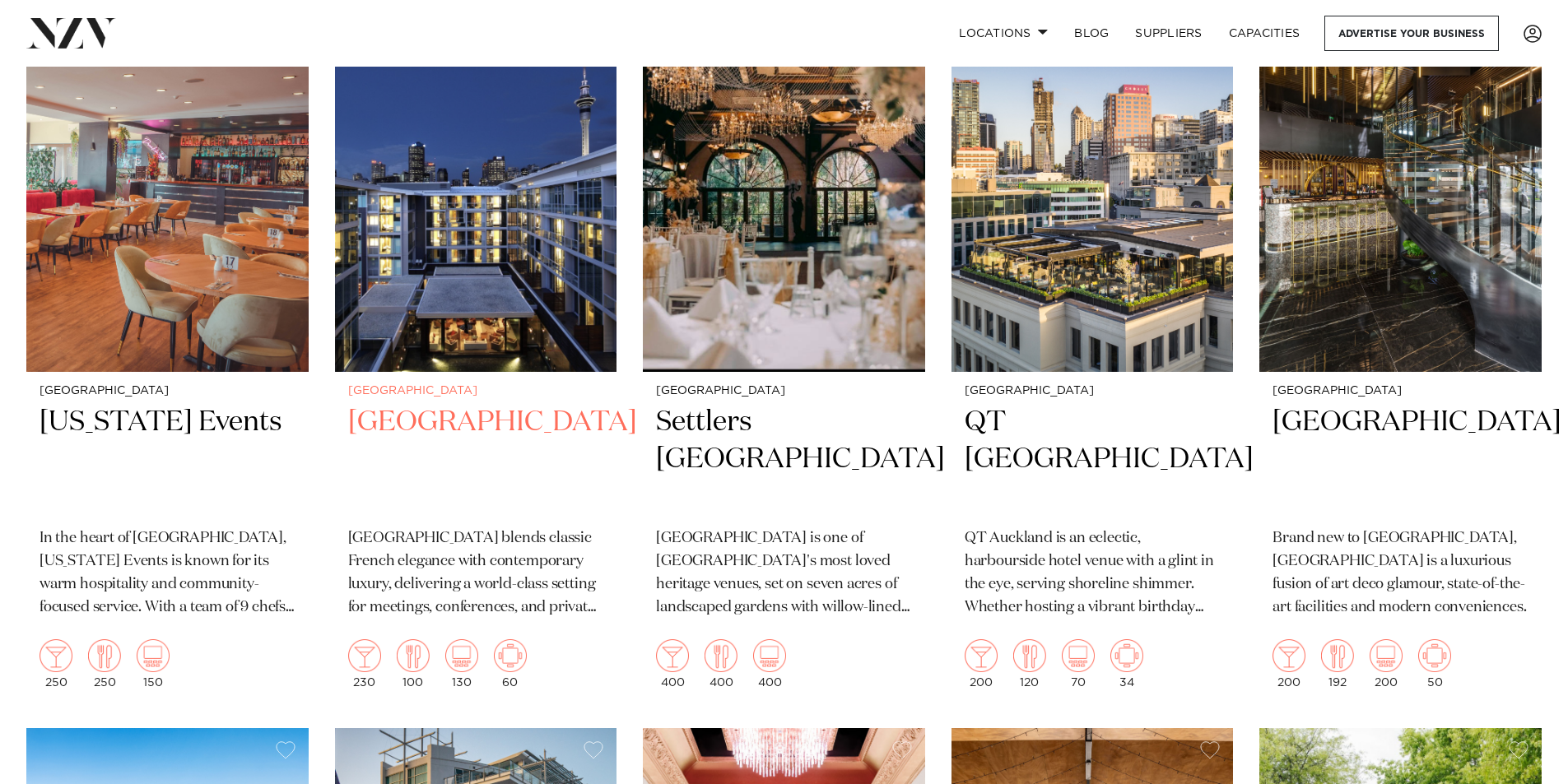
scroll to position [1396, 0]
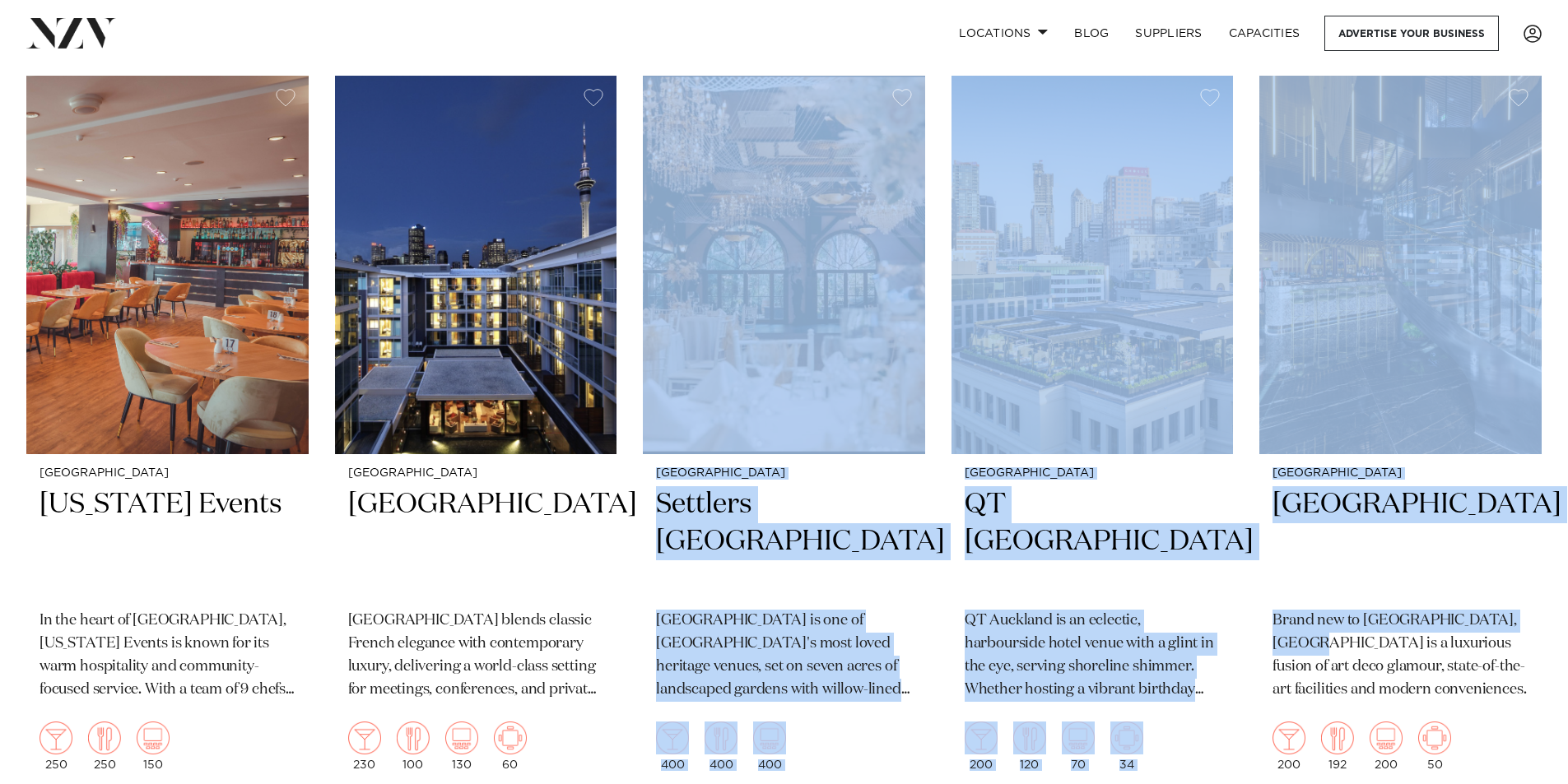
drag, startPoint x: 637, startPoint y: 303, endPoint x: 1255, endPoint y: 610, distance: 690.1
click at [1160, 575] on div "Auckland QT Auckland QT Auckland is an eclectic, harbourside hotel venue with a…" at bounding box center [1093, 619] width 283 height 330
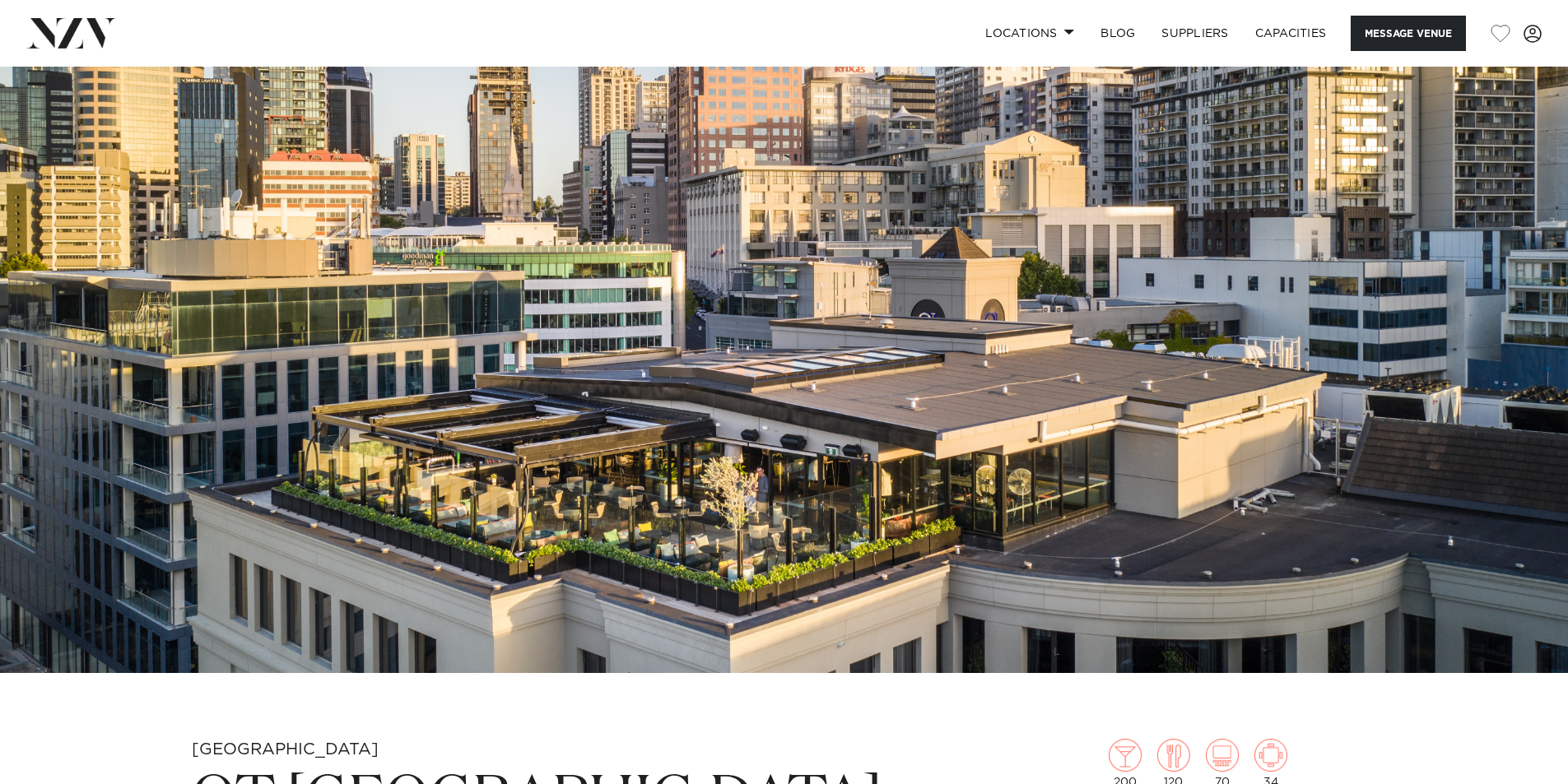
scroll to position [330, 0]
